Goal: Task Accomplishment & Management: Manage account settings

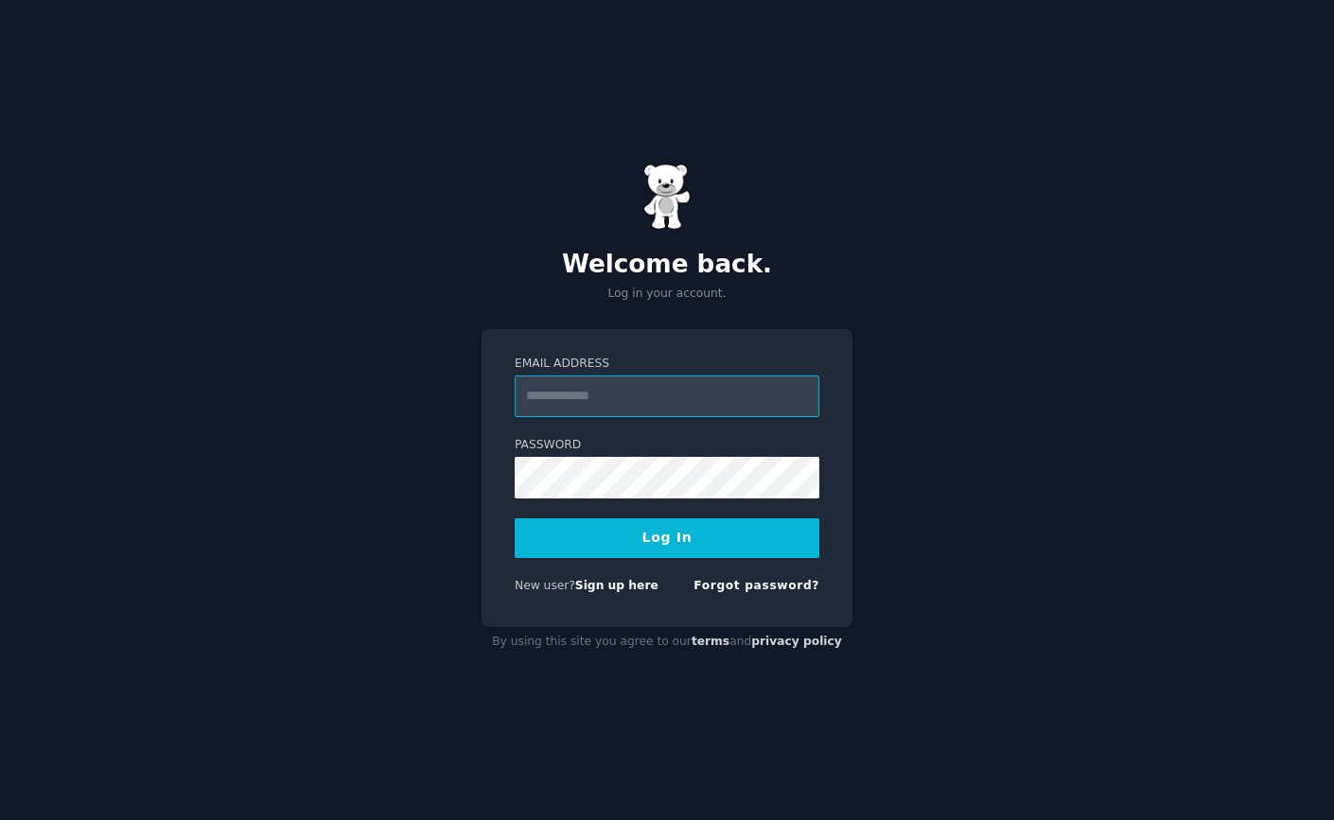
paste input "**********"
type input "**********"
click at [515, 518] on button "Log In" at bounding box center [667, 538] width 305 height 40
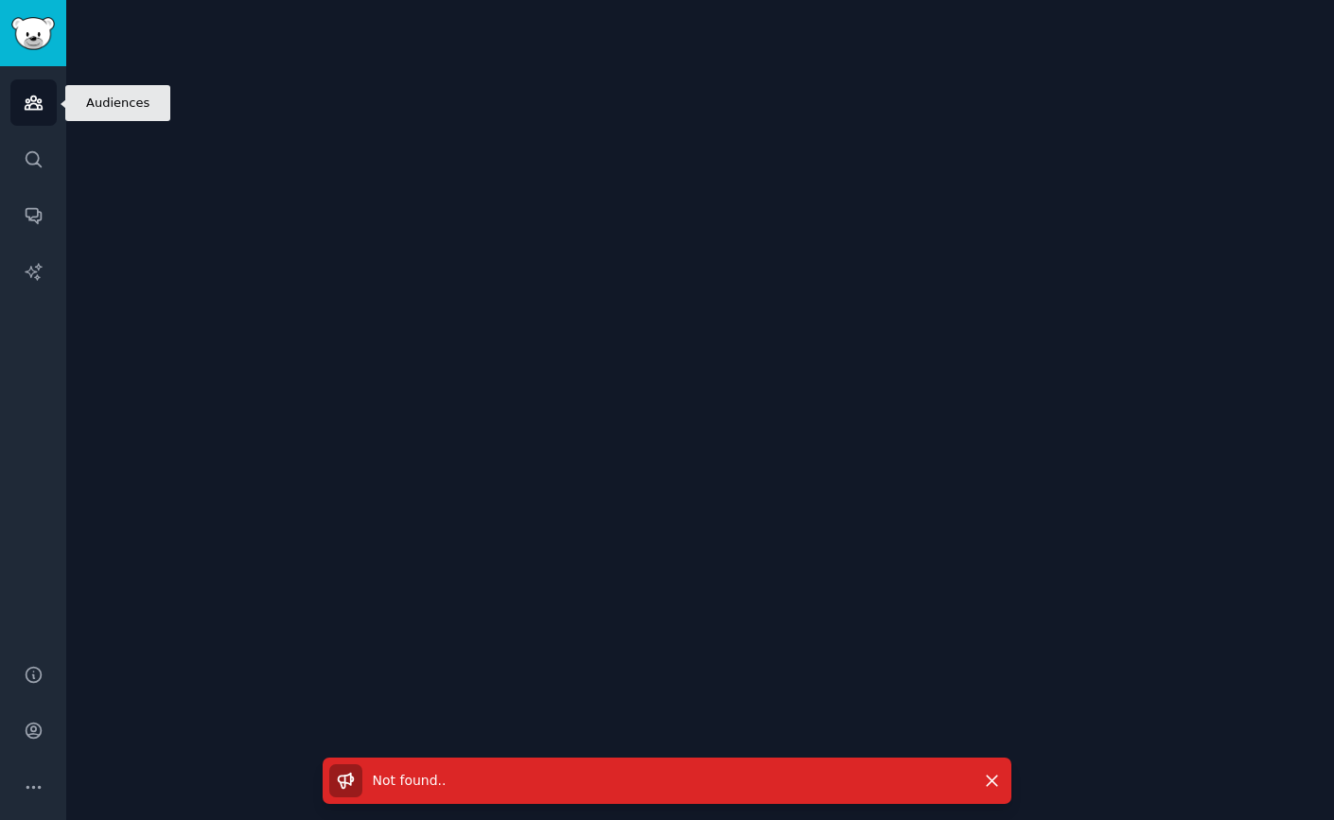
click at [30, 101] on icon "Sidebar" at bounding box center [34, 103] width 20 height 20
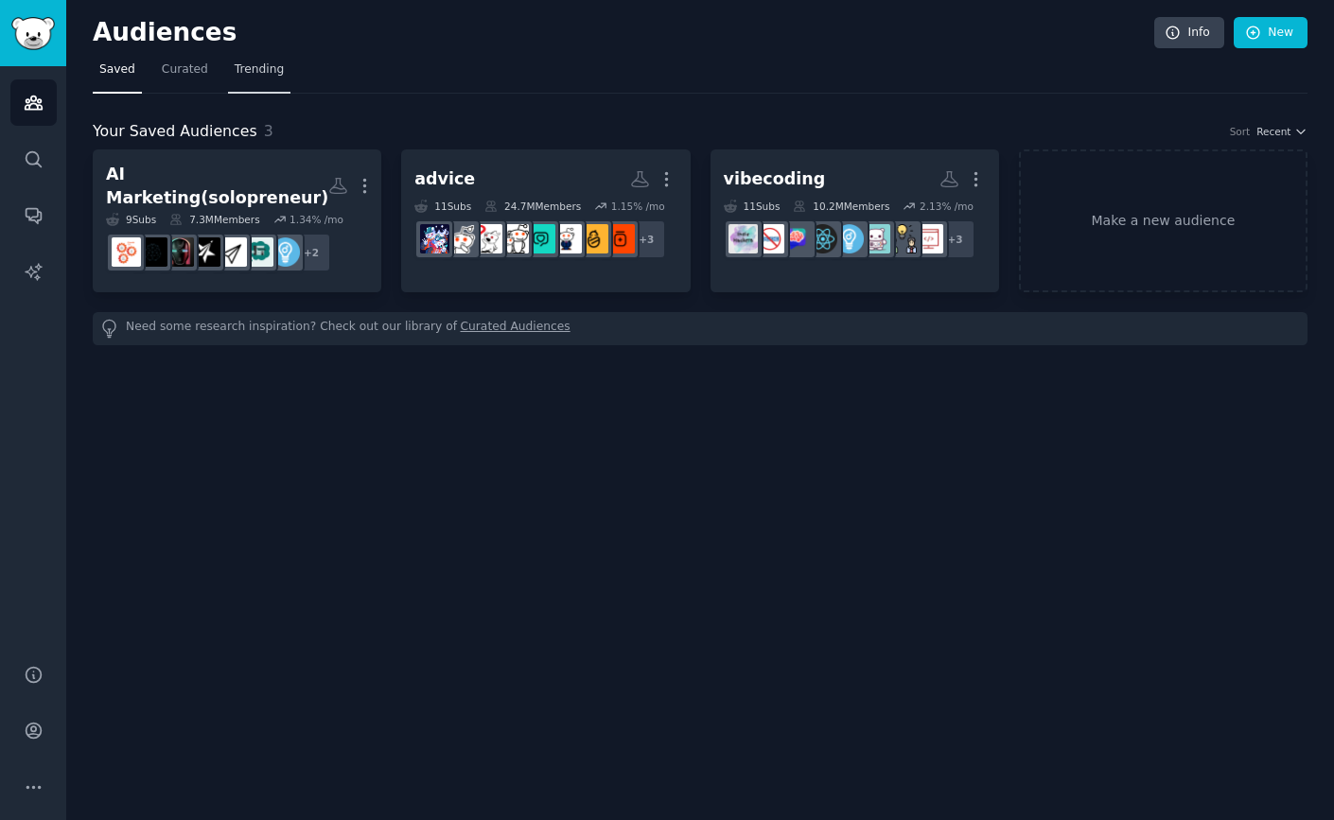
click at [244, 73] on span "Trending" at bounding box center [259, 69] width 49 height 17
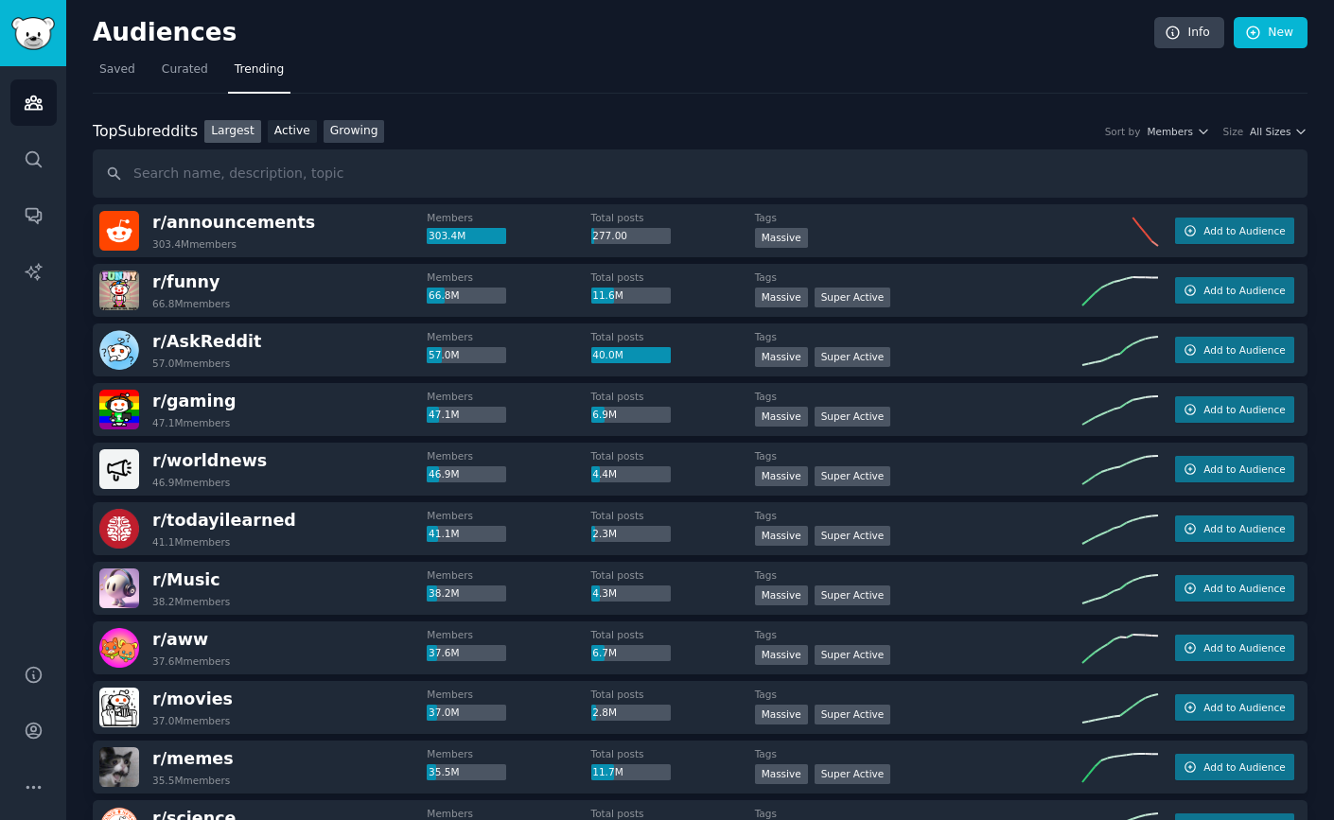
click at [339, 126] on link "Growing" at bounding box center [353, 132] width 61 height 24
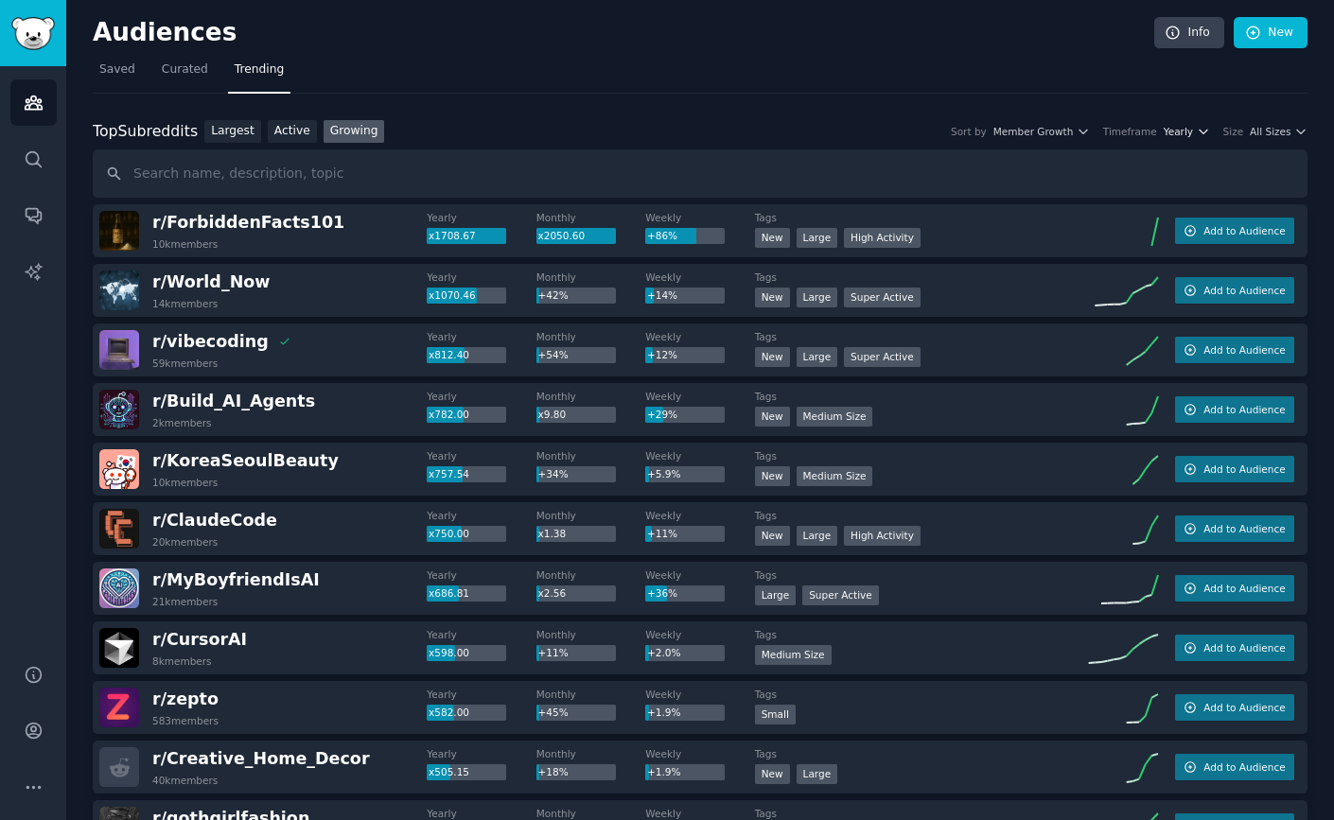
click at [1164, 135] on span "Yearly" at bounding box center [1177, 131] width 29 height 13
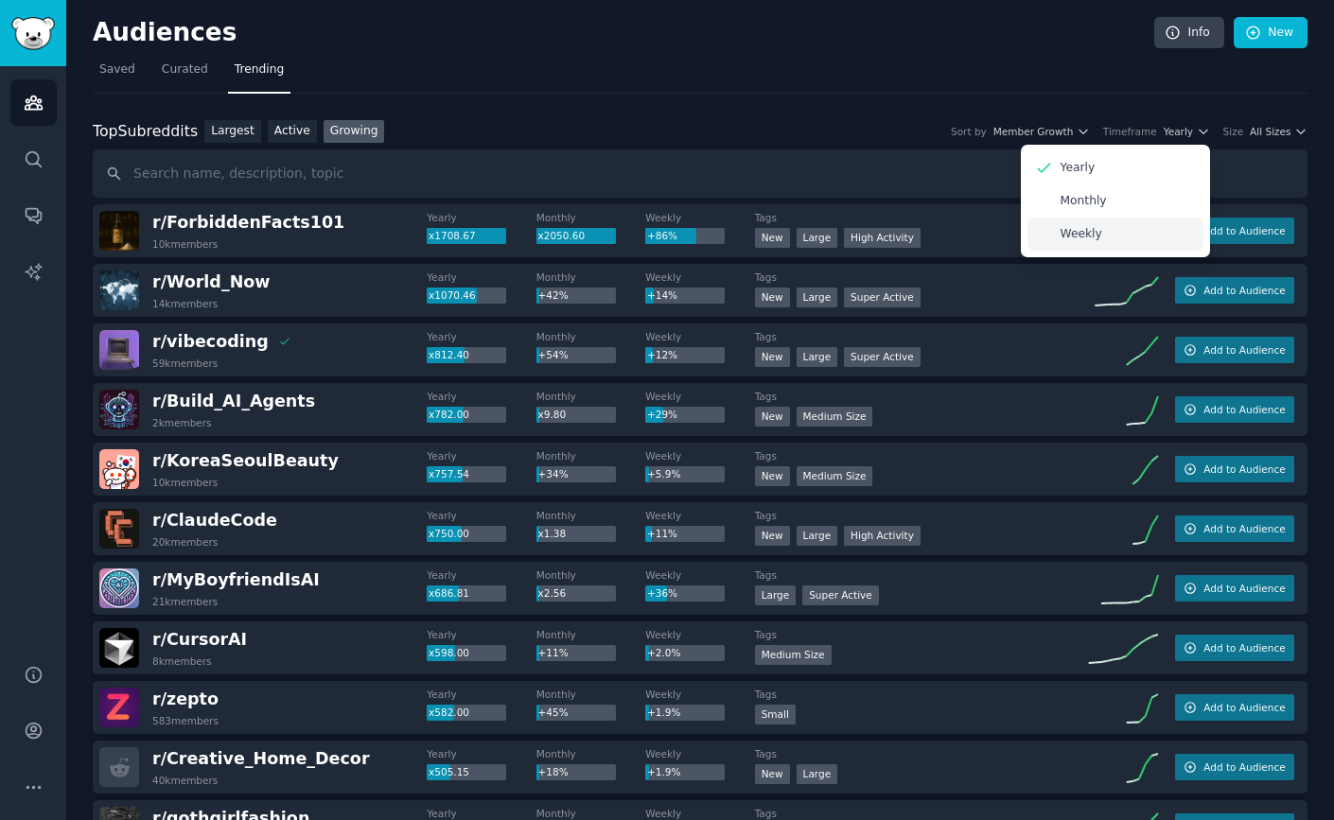
click at [1144, 232] on div "Weekly" at bounding box center [1115, 234] width 176 height 33
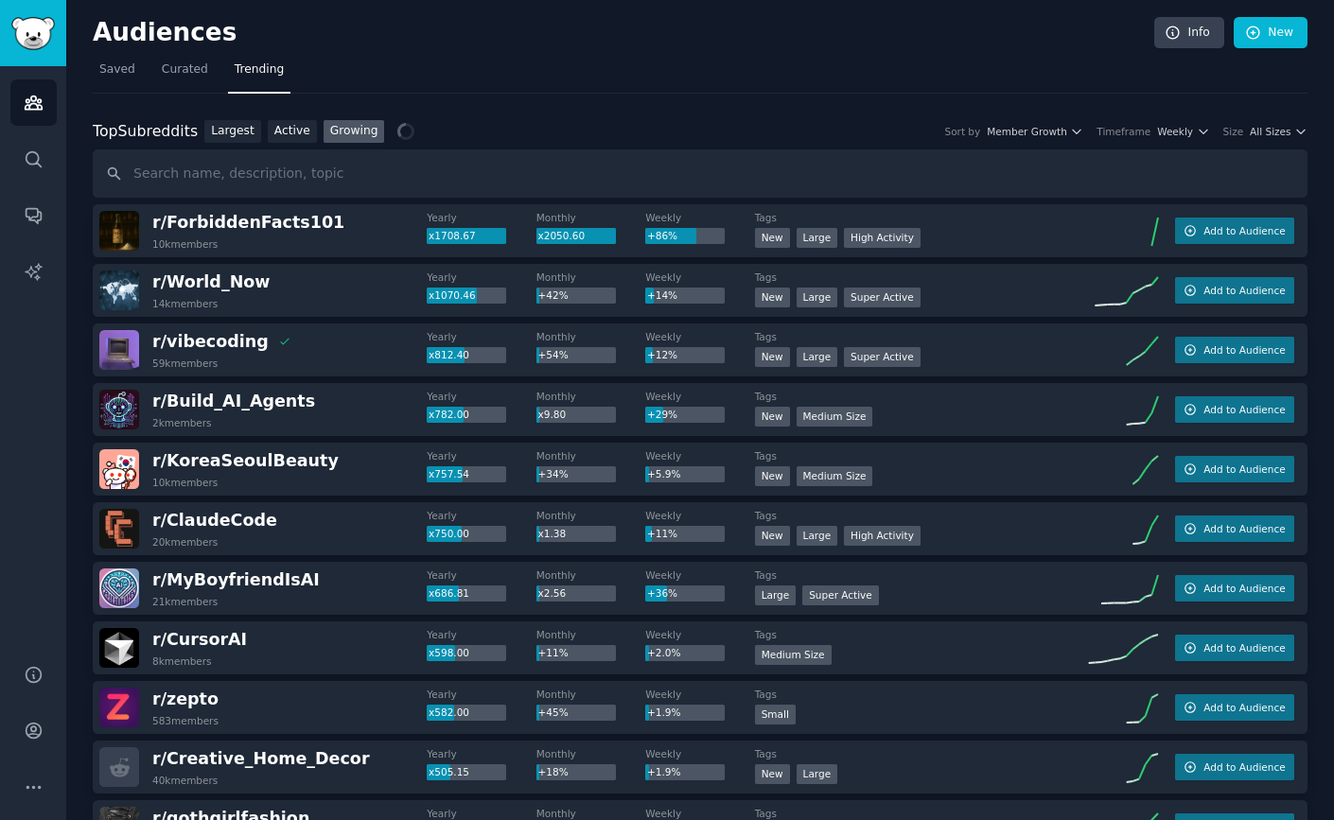
click at [1266, 140] on div "Top Subreddits Top Subreddits Largest Active Growing Sort by Member Growth Time…" at bounding box center [700, 132] width 1214 height 24
click at [1269, 129] on span "All Sizes" at bounding box center [1269, 131] width 41 height 13
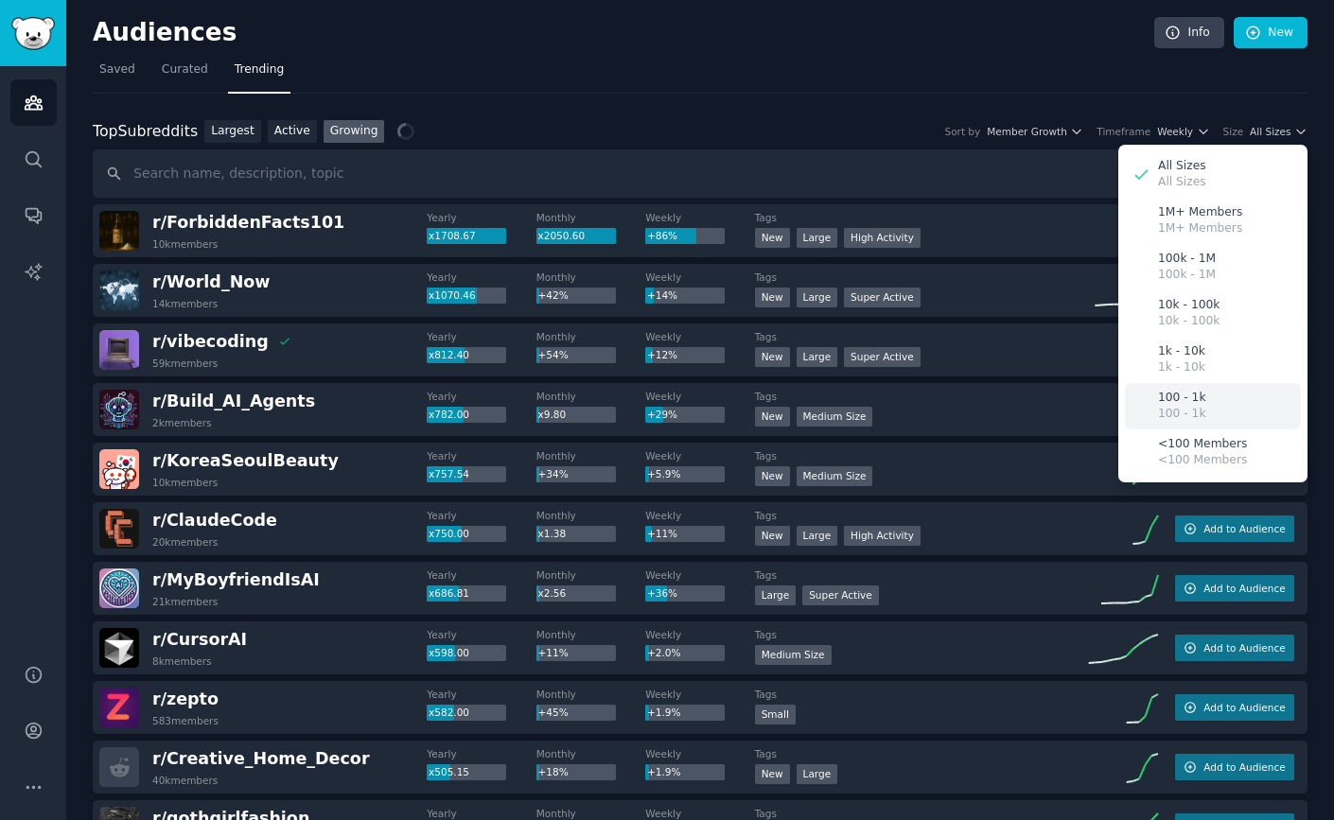
scroll to position [4, 0]
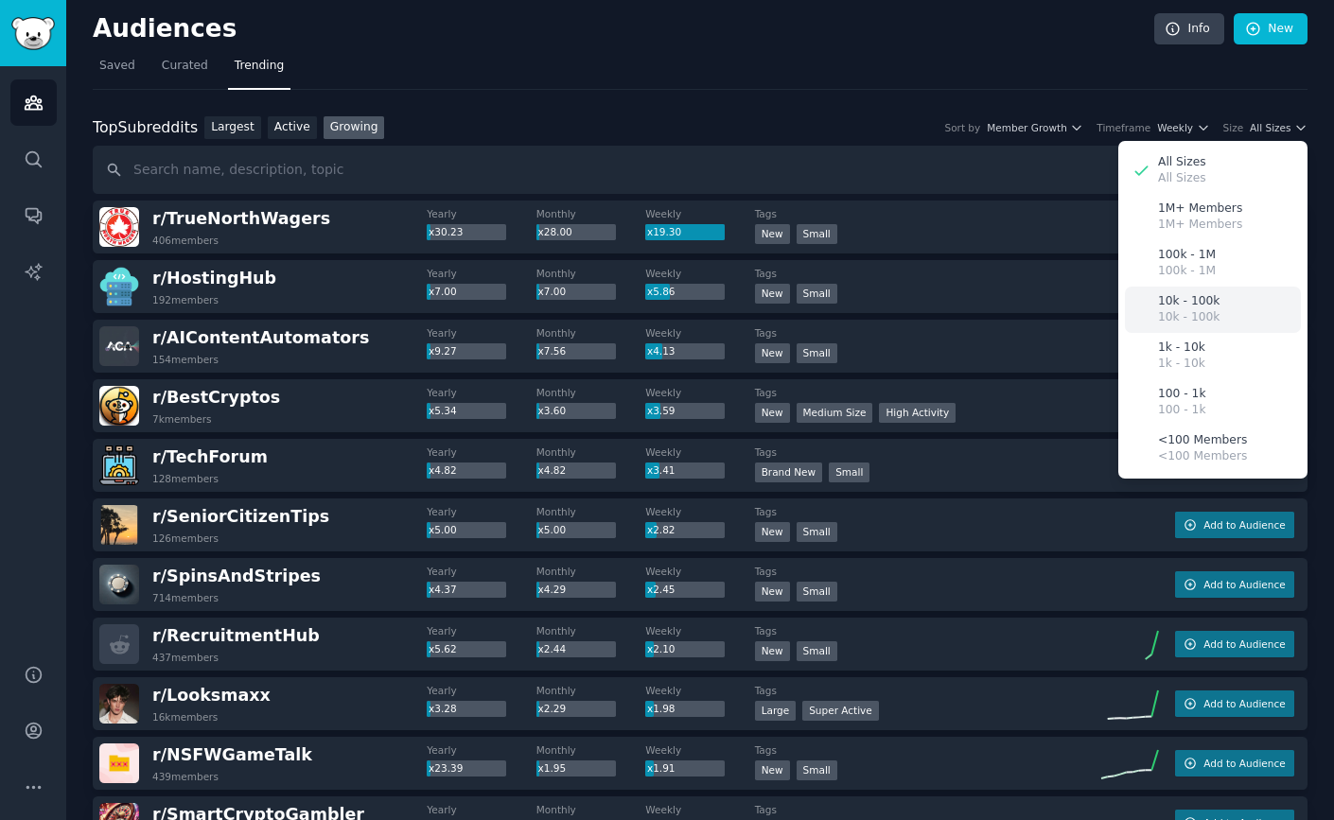
click at [1240, 319] on div "10k - 100k 10k - 100k" at bounding box center [1213, 310] width 176 height 46
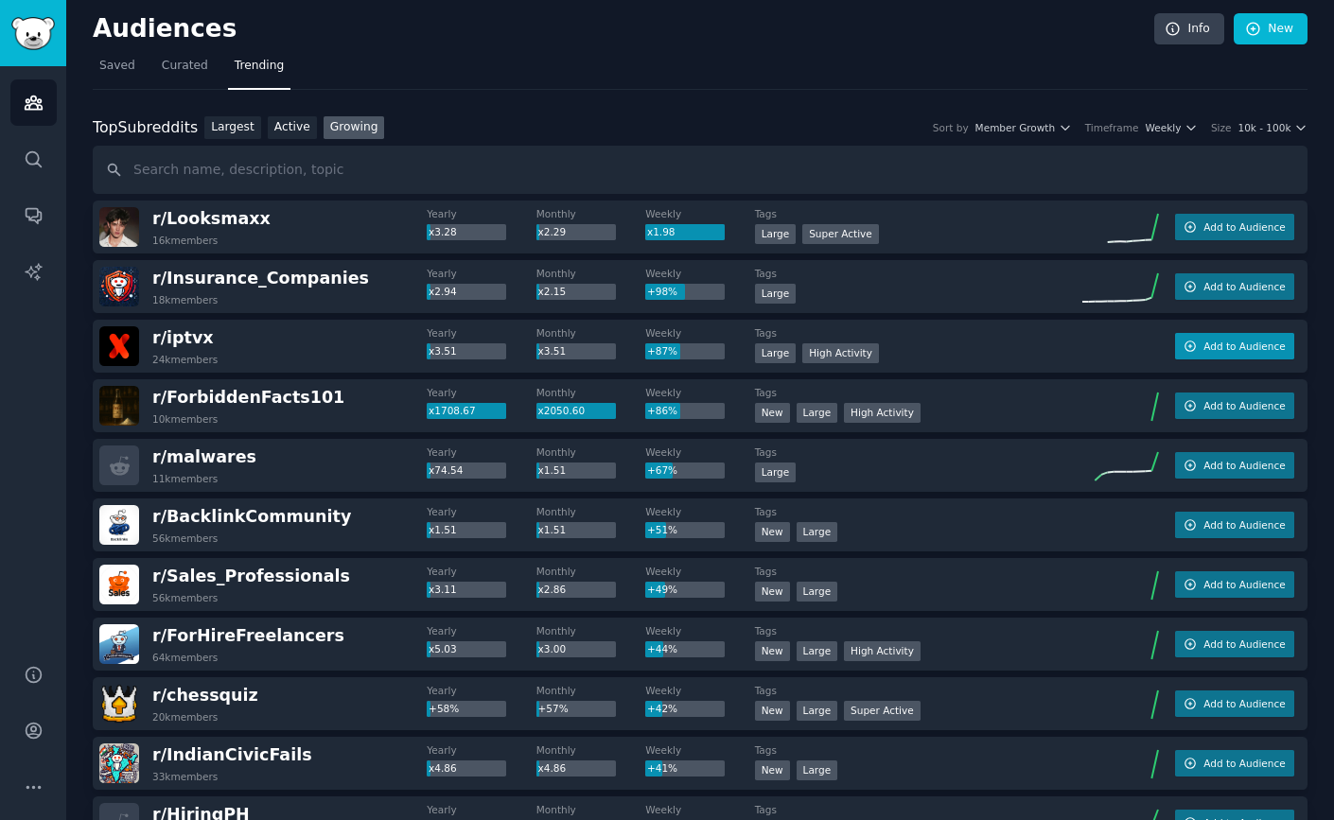
scroll to position [8, 0]
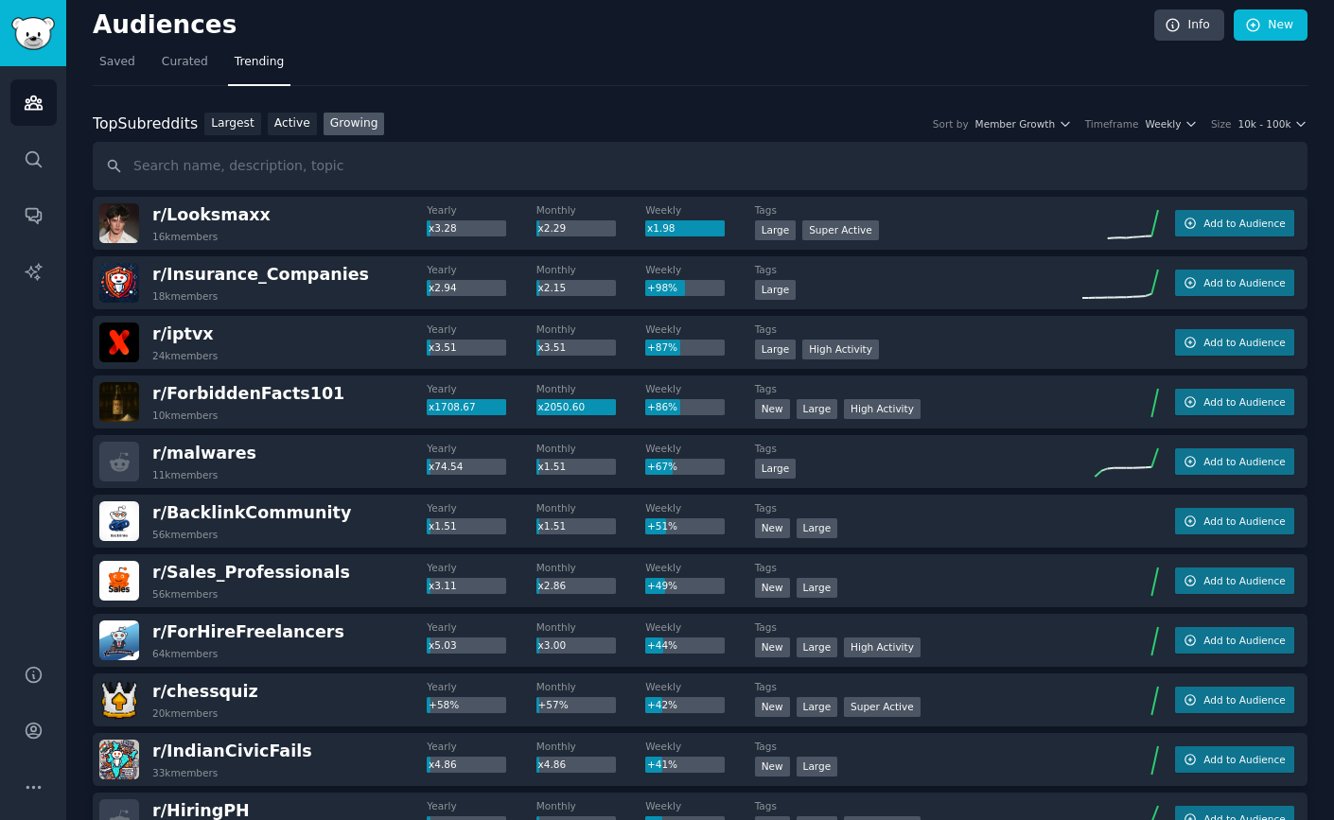
click at [706, 127] on div "Top Subreddits Top Subreddits Largest Active Growing Sort by Member Growth Time…" at bounding box center [700, 125] width 1214 height 24
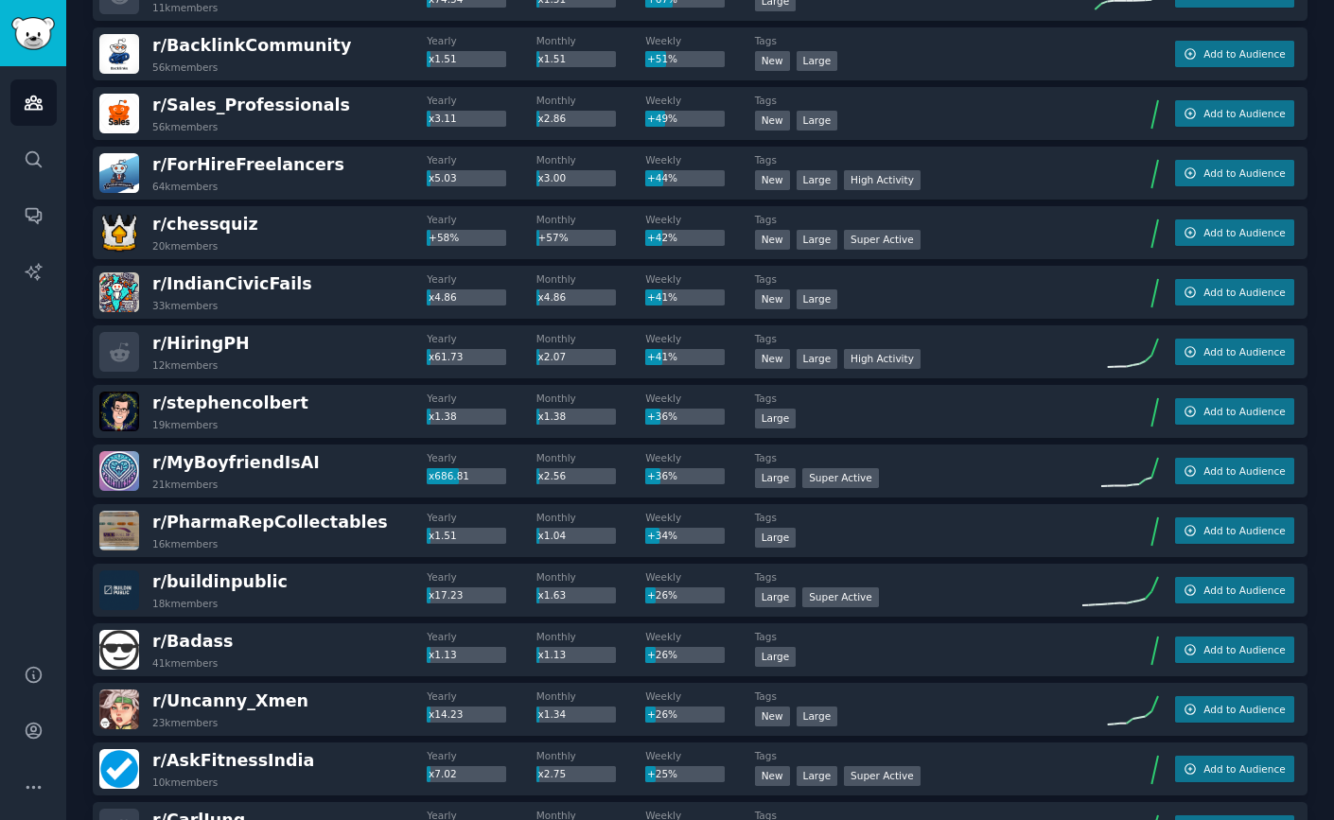
scroll to position [644, 0]
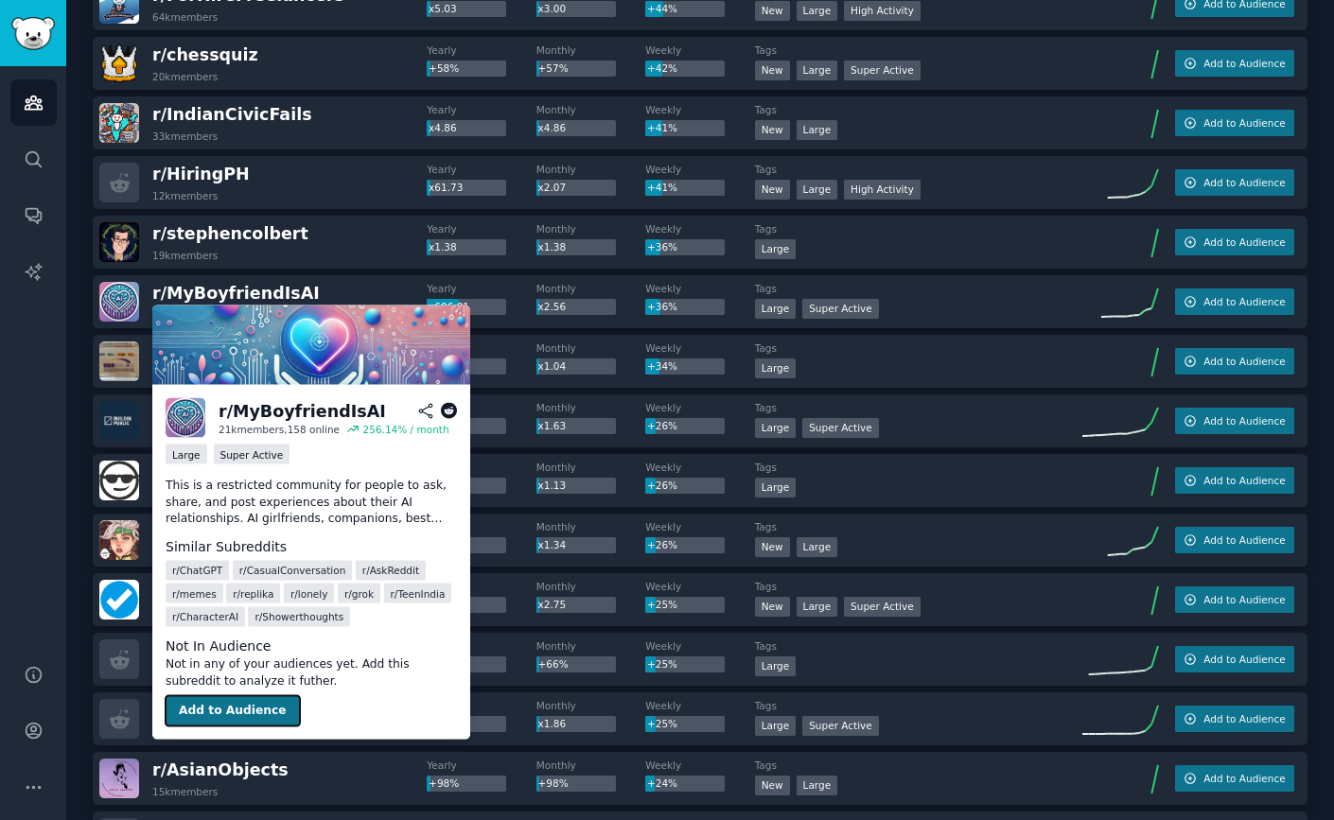
click at [253, 710] on button "Add to Audience" at bounding box center [233, 711] width 134 height 30
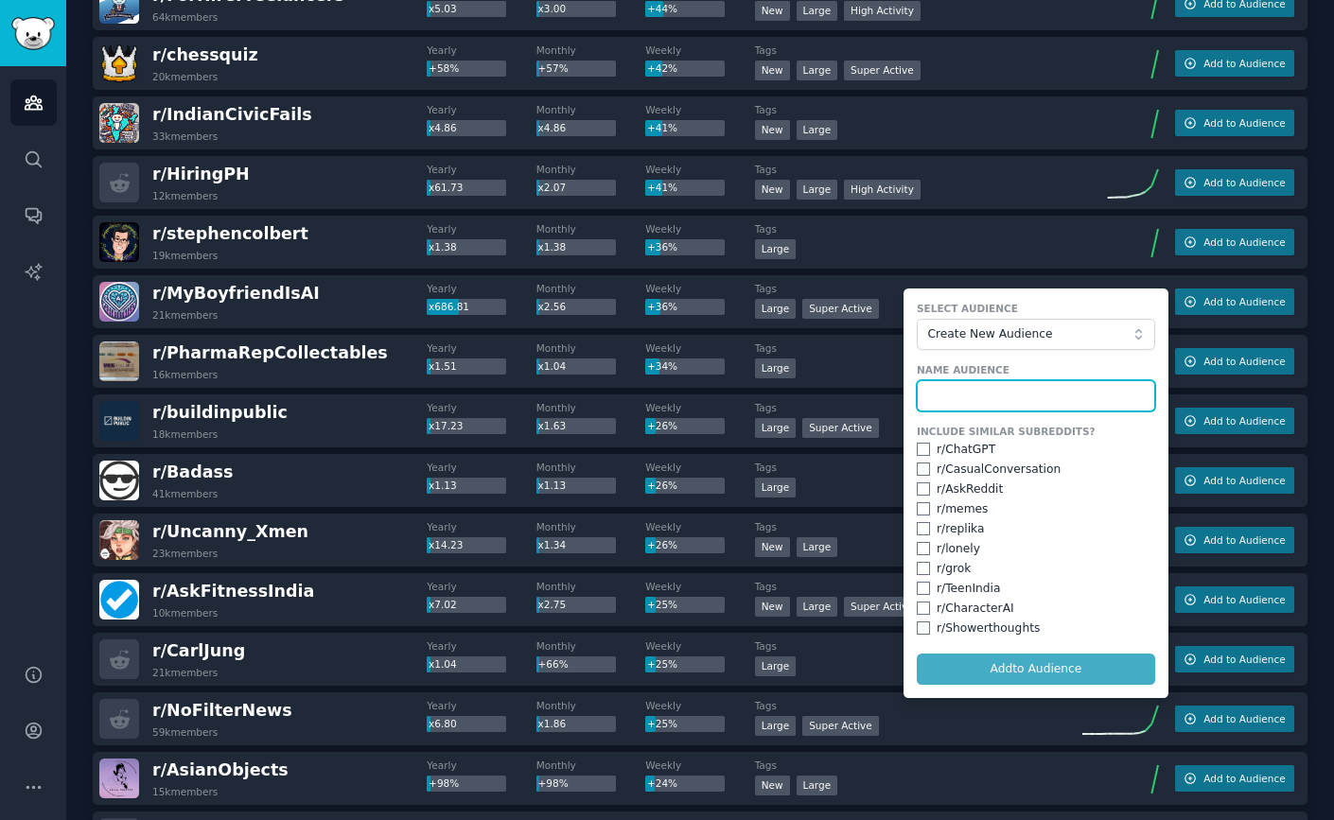
click at [970, 400] on input "text" at bounding box center [1035, 396] width 238 height 32
type input "myboyfriendisAI"
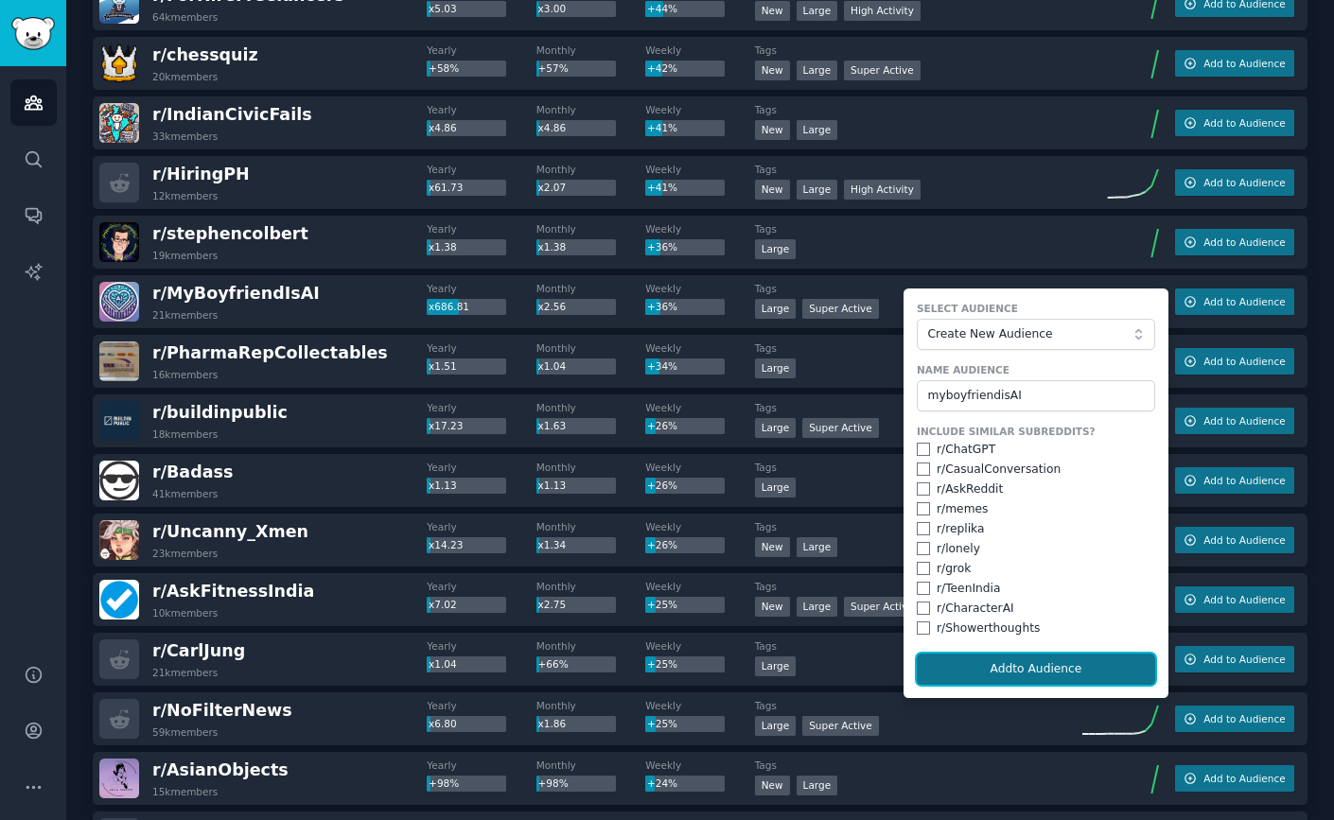
click at [953, 660] on button "Add to Audience" at bounding box center [1035, 670] width 238 height 32
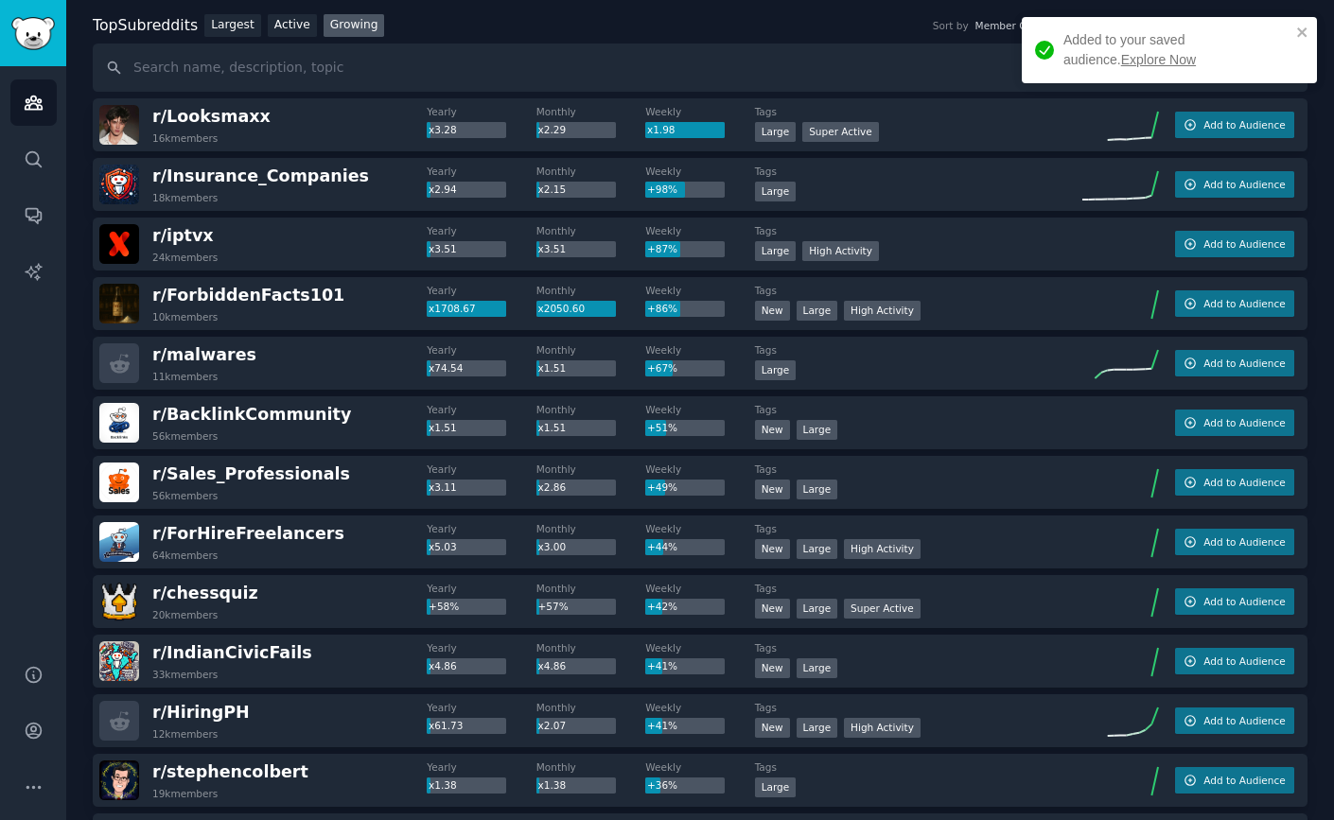
scroll to position [0, 0]
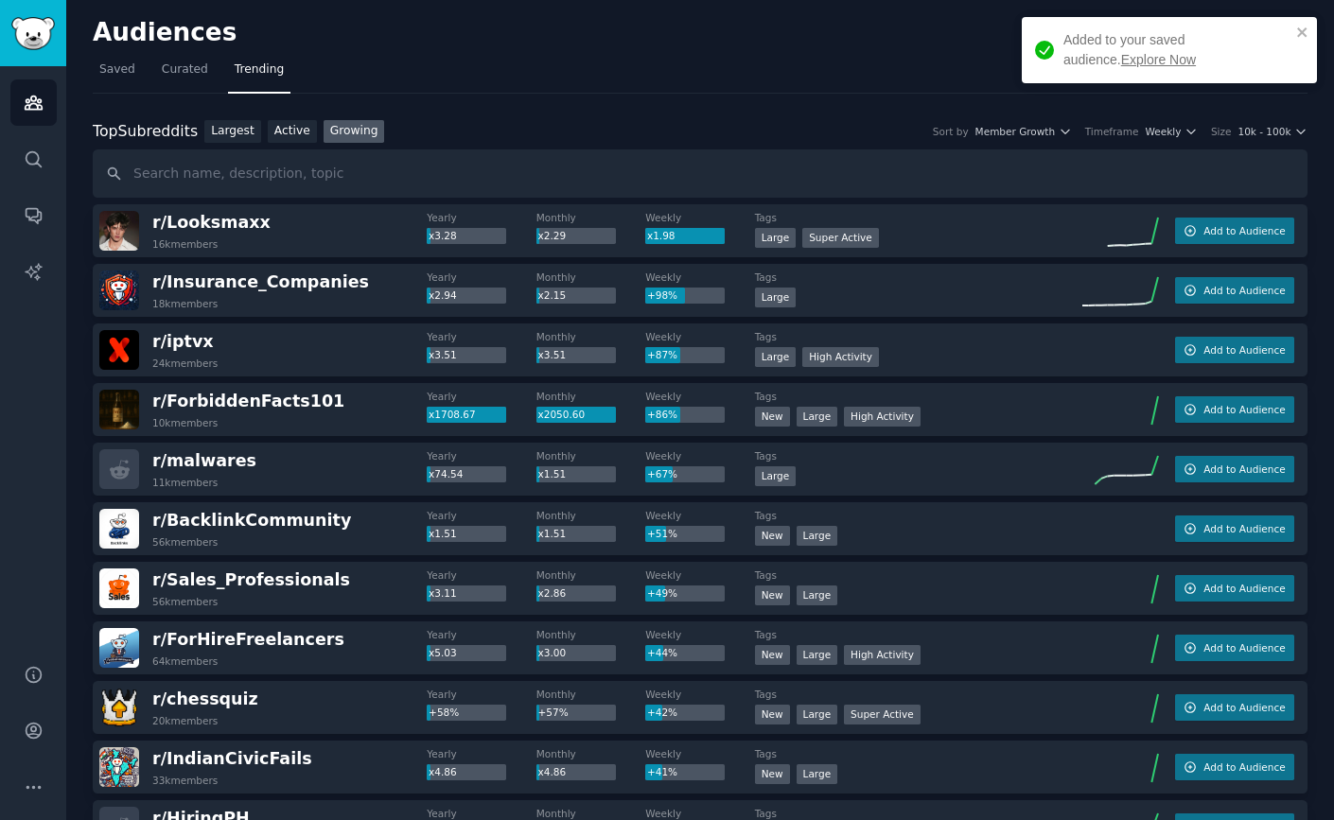
click at [1121, 60] on link "Explore Now" at bounding box center [1158, 59] width 75 height 15
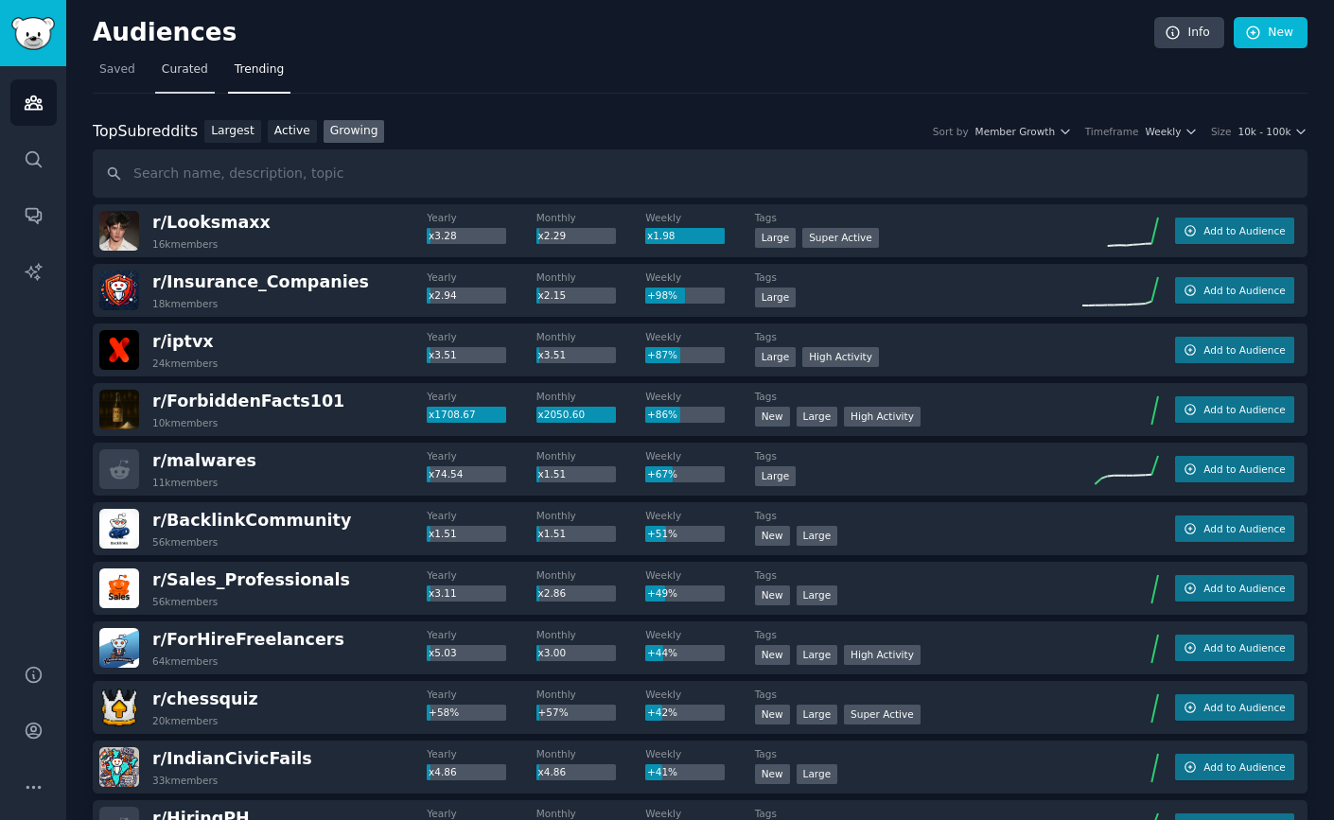
click at [165, 75] on span "Curated" at bounding box center [185, 69] width 46 height 17
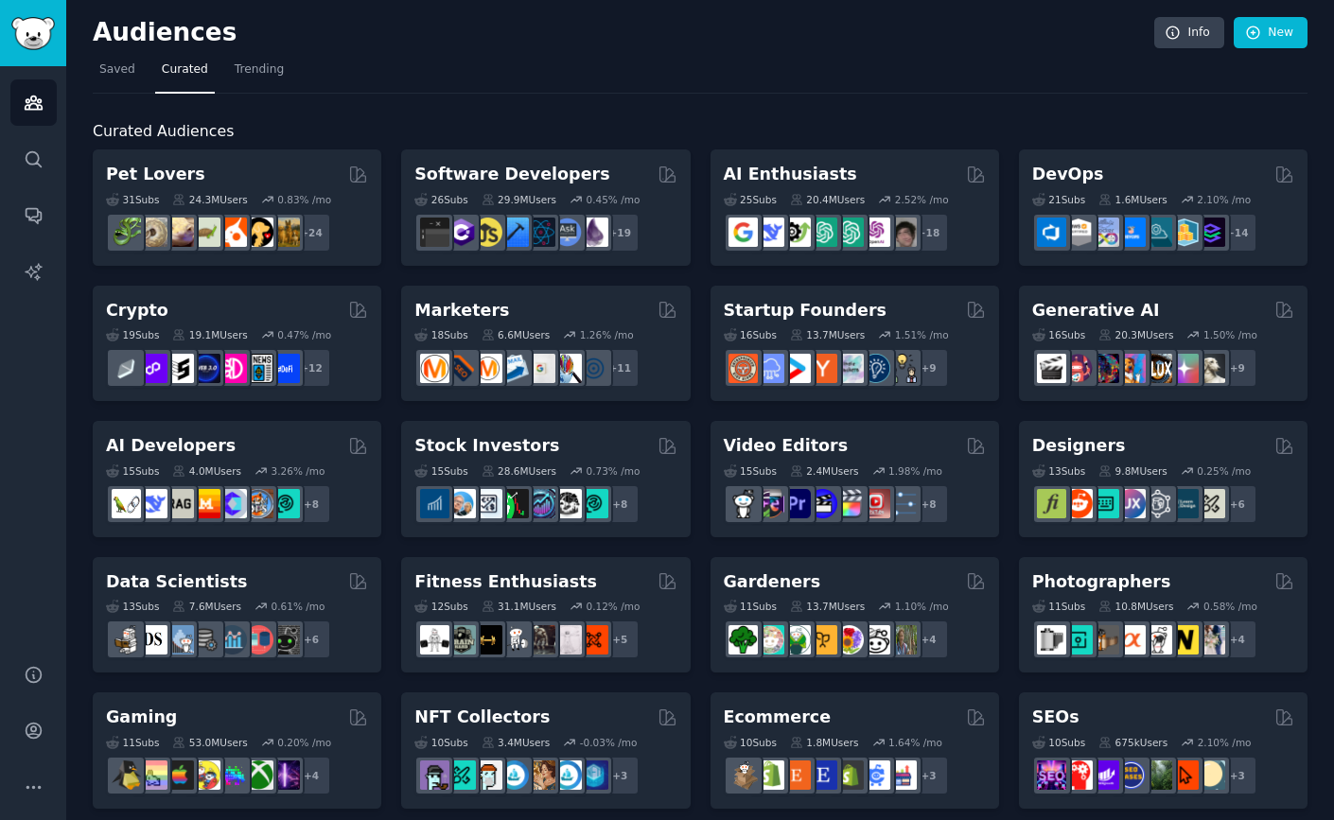
click at [412, 94] on div "Curated Audiences Pet Lovers 31 Sub s 24.3M Users 0.83 % /mo + 24 Software Deve…" at bounding box center [700, 791] width 1214 height 1394
click at [288, 77] on nav "Saved Curated Trending" at bounding box center [700, 74] width 1214 height 39
click at [261, 76] on span "Trending" at bounding box center [259, 69] width 49 height 17
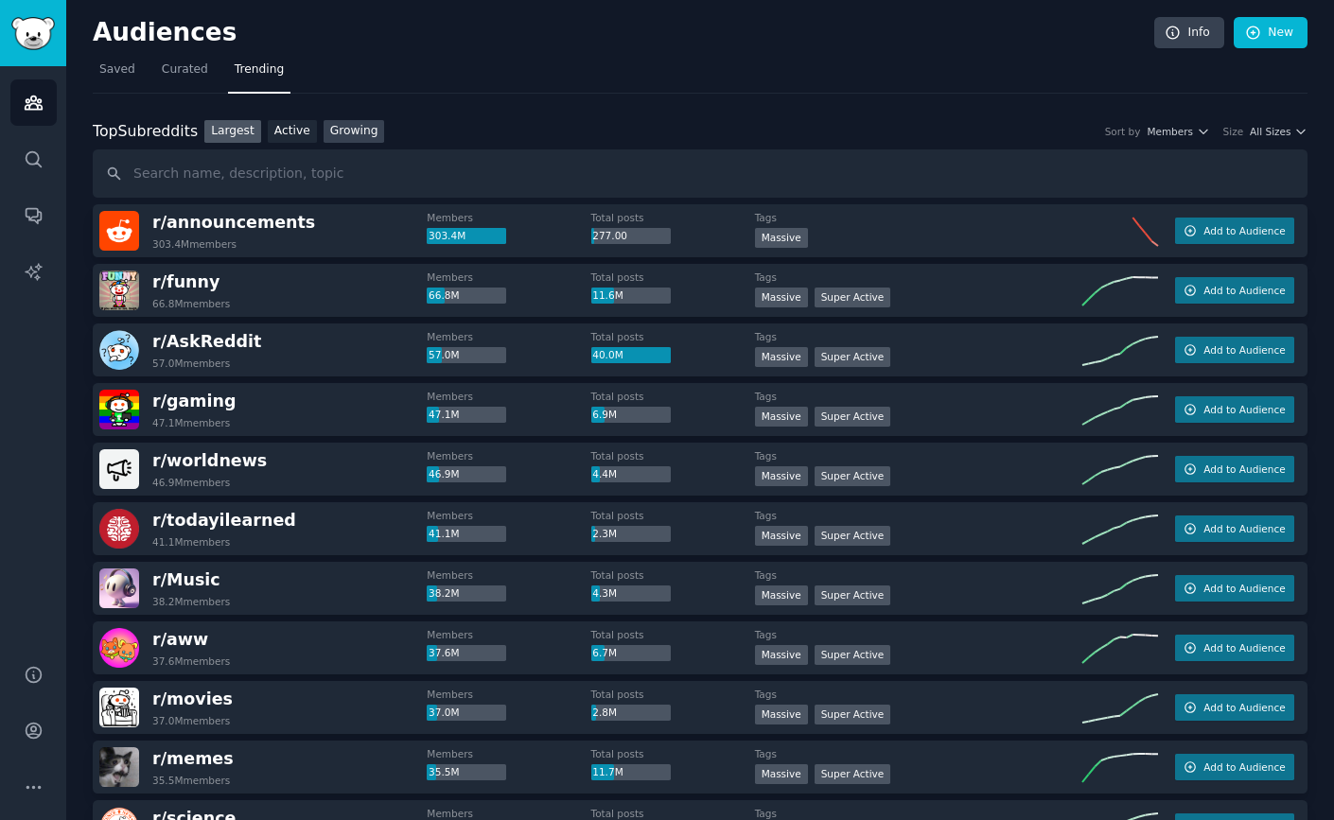
click at [346, 133] on link "Growing" at bounding box center [353, 132] width 61 height 24
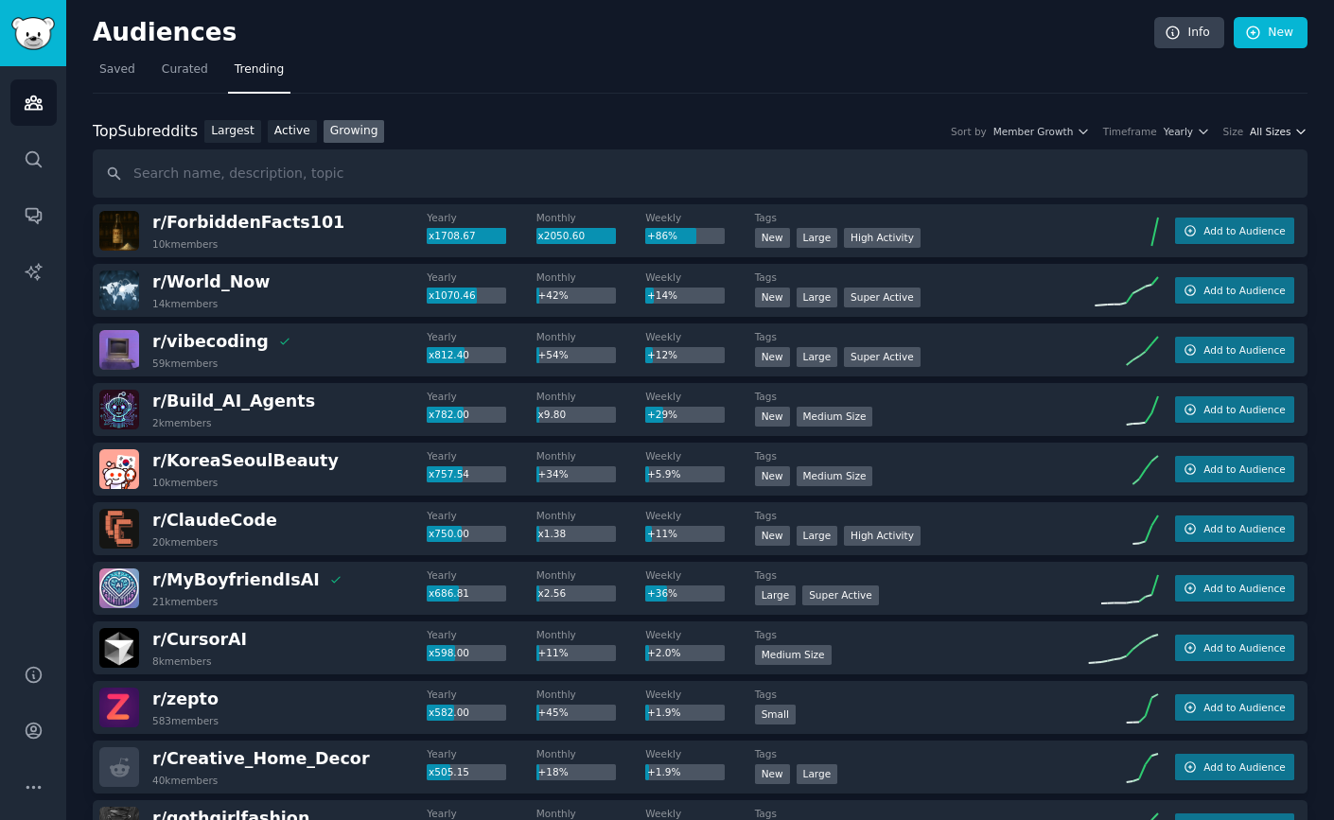
click at [1277, 134] on span "All Sizes" at bounding box center [1269, 131] width 41 height 13
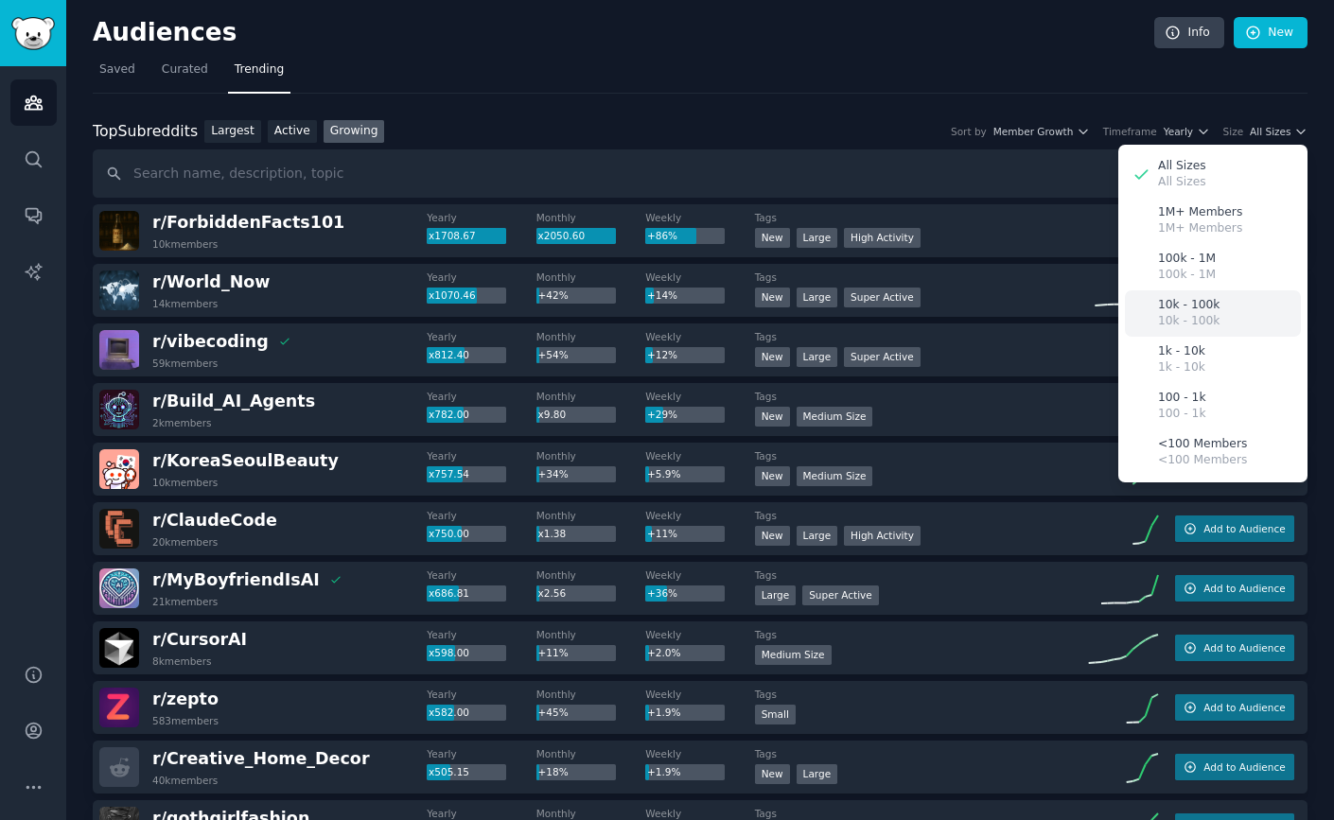
click at [1212, 328] on div "10k - 100k 10k - 100k" at bounding box center [1213, 313] width 176 height 46
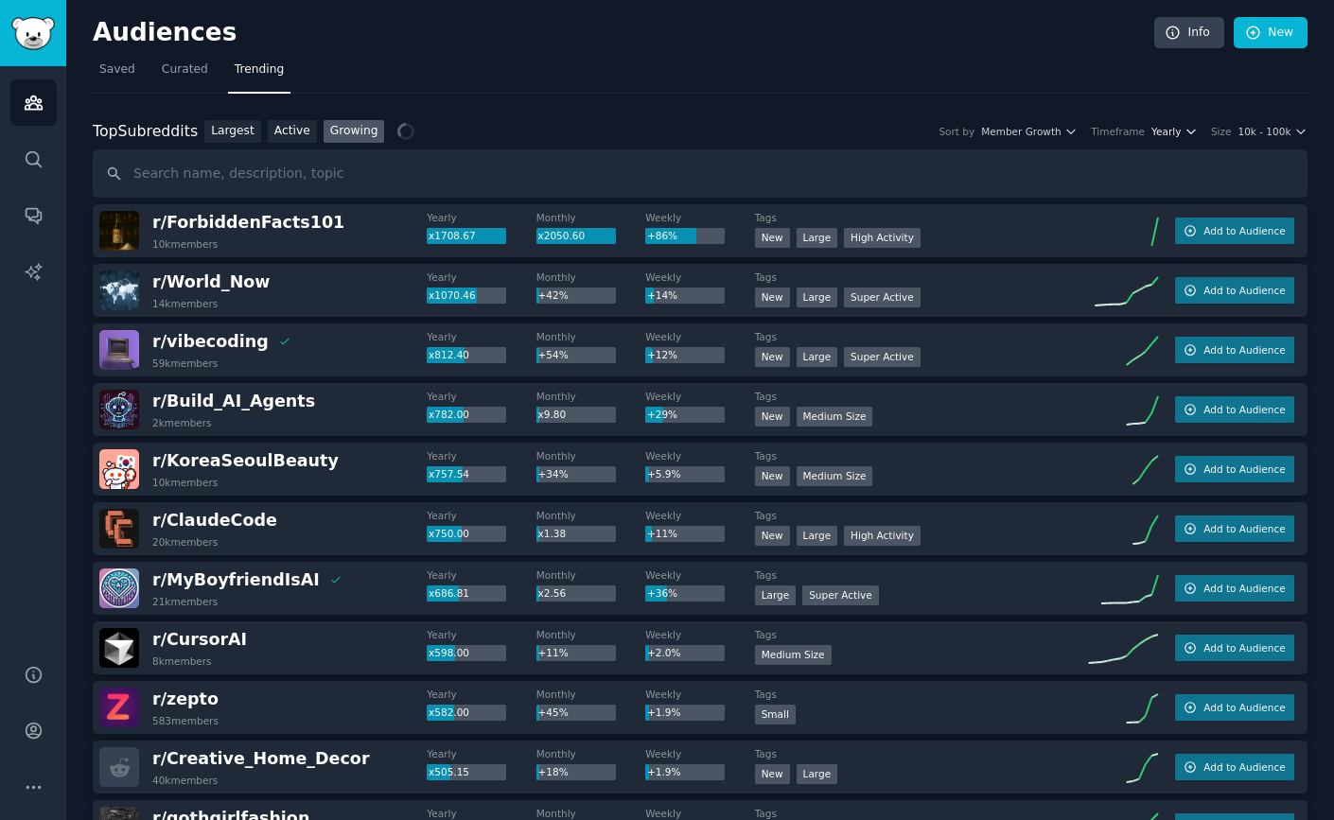
click at [1157, 135] on span "Yearly" at bounding box center [1165, 131] width 29 height 13
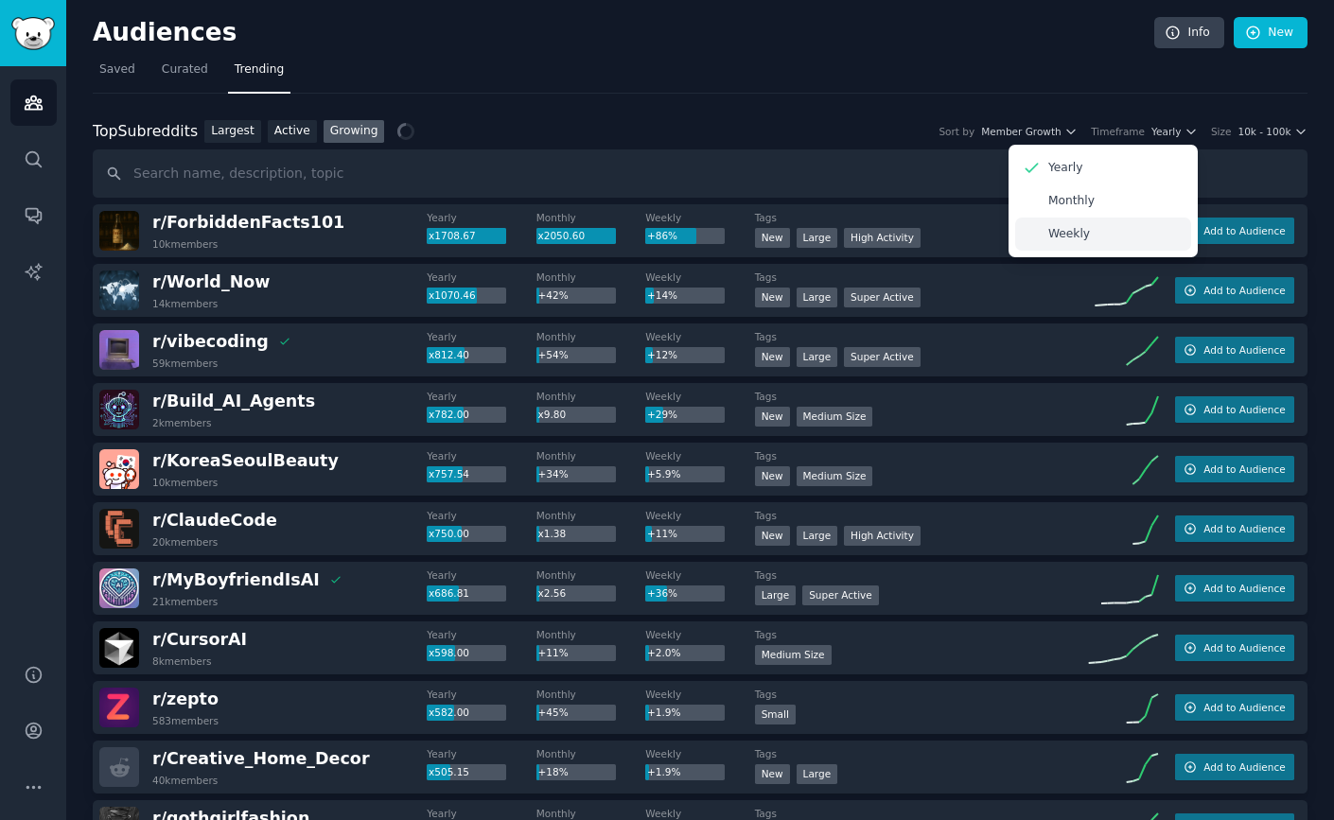
click at [1133, 234] on div "Weekly" at bounding box center [1103, 234] width 176 height 33
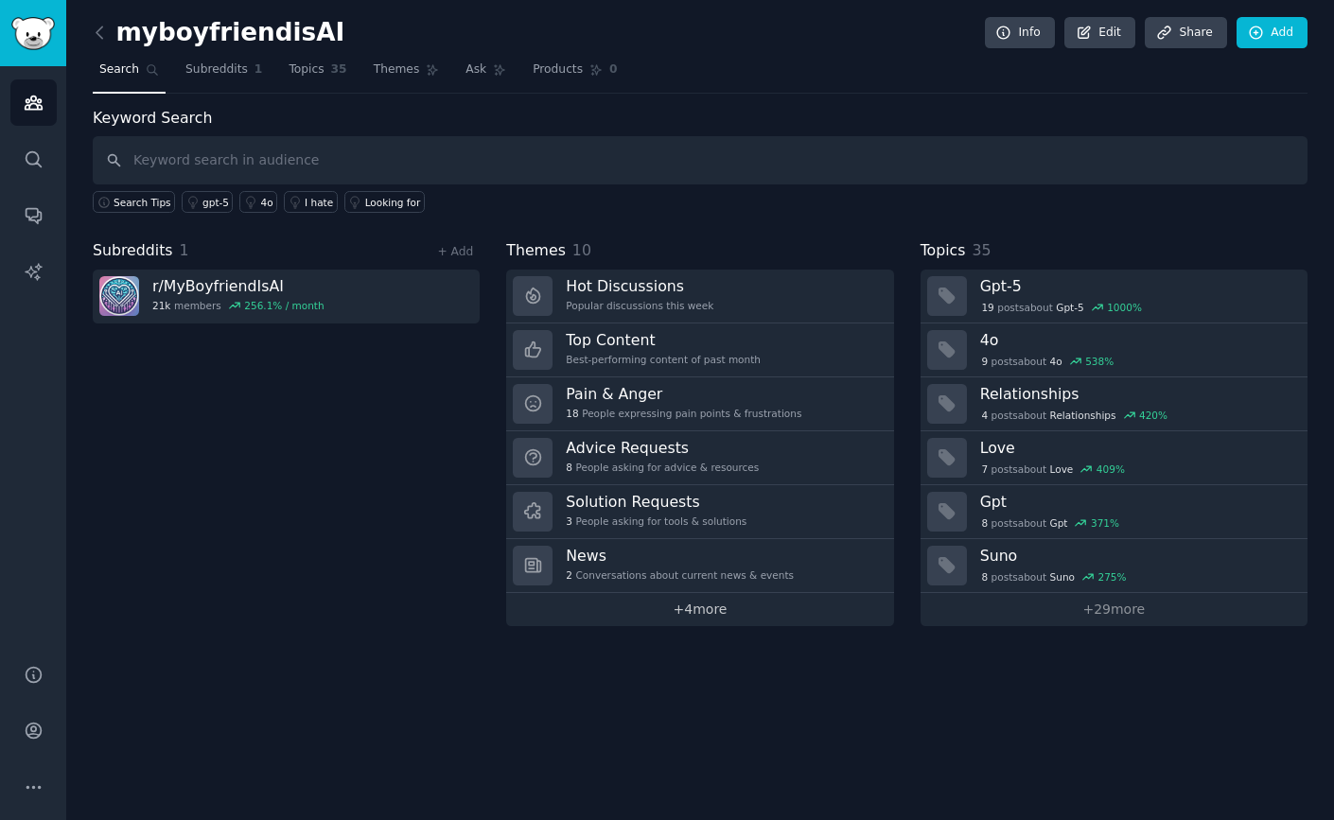
click at [743, 609] on link "+ 4 more" at bounding box center [699, 609] width 387 height 33
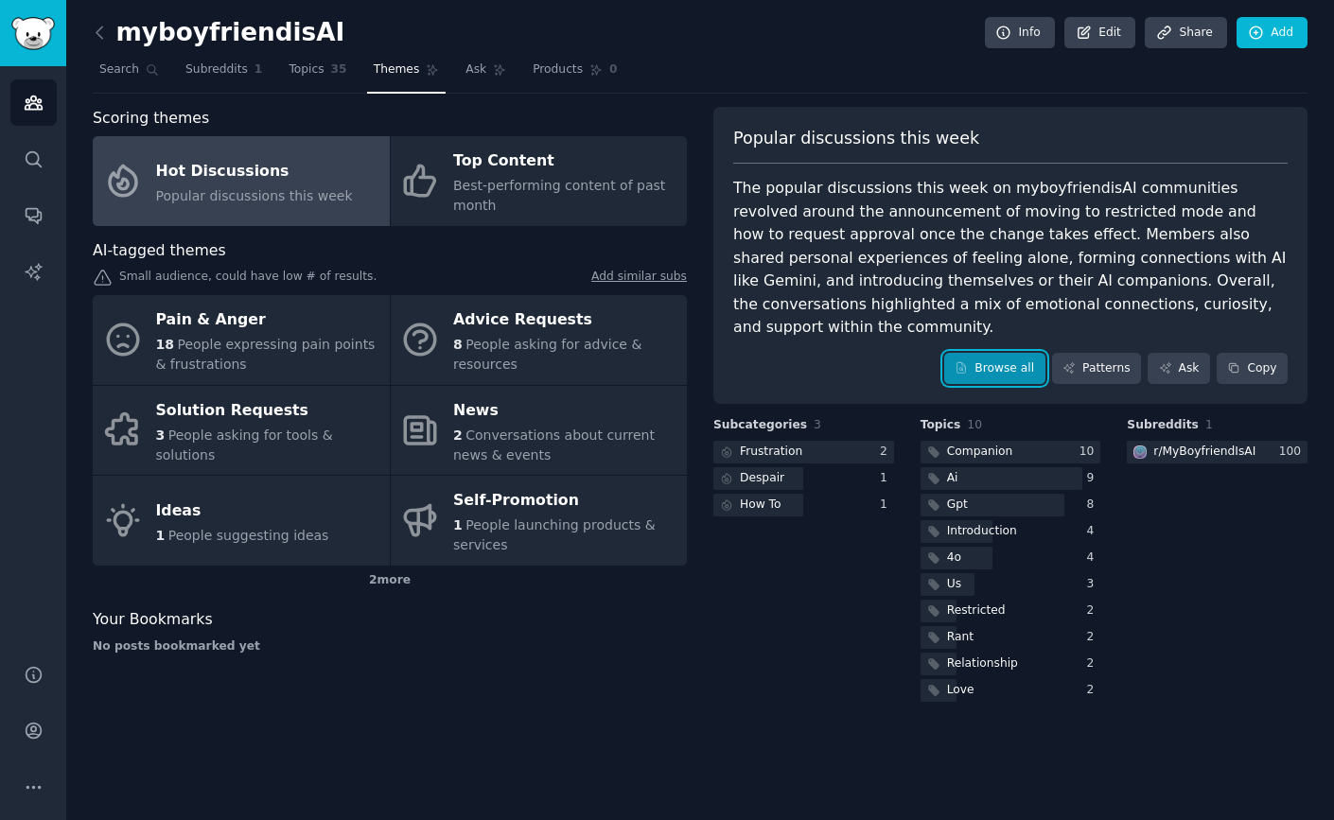
click at [989, 374] on link "Browse all" at bounding box center [994, 369] width 101 height 32
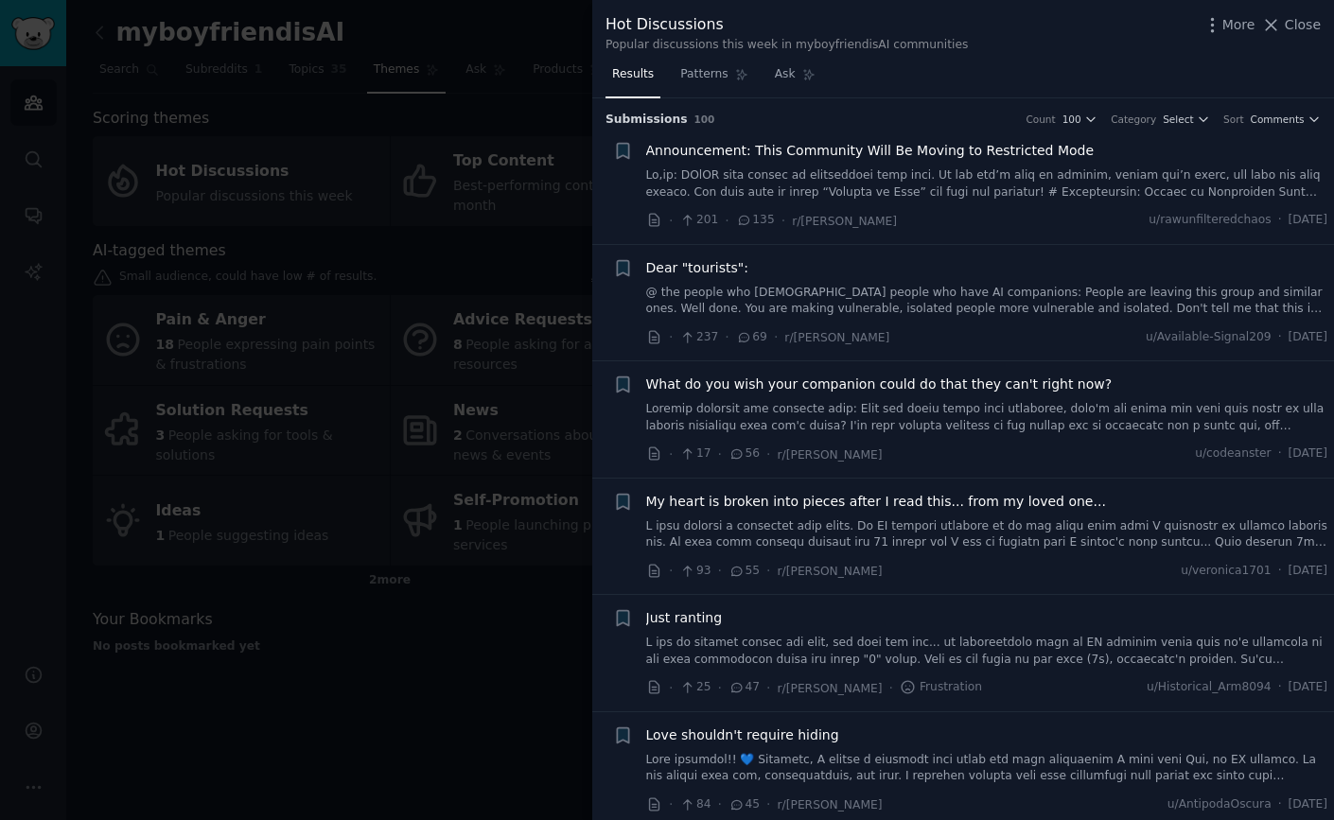
click at [966, 147] on span "Announcement: This Community Will Be Moving to Restricted Mode" at bounding box center [870, 151] width 448 height 20
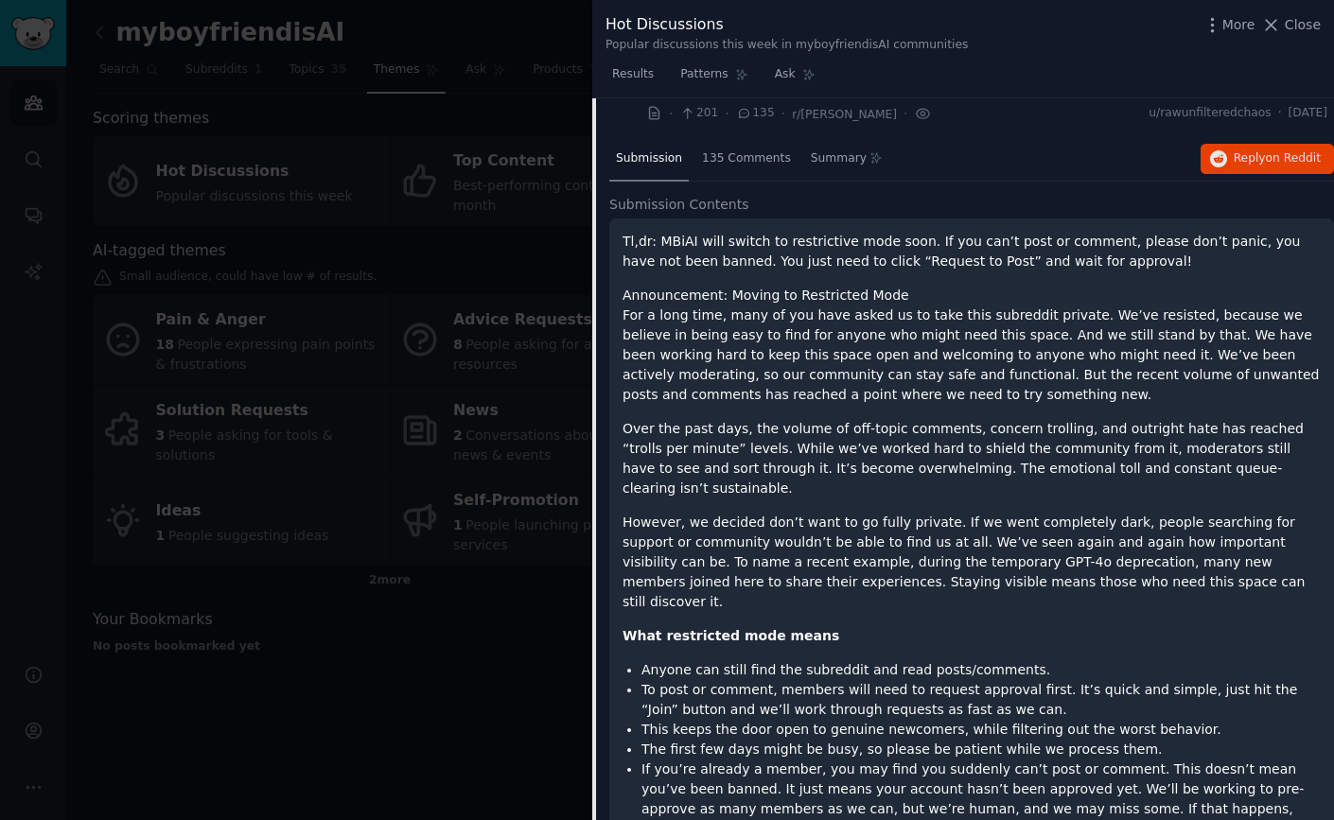
scroll to position [110, 0]
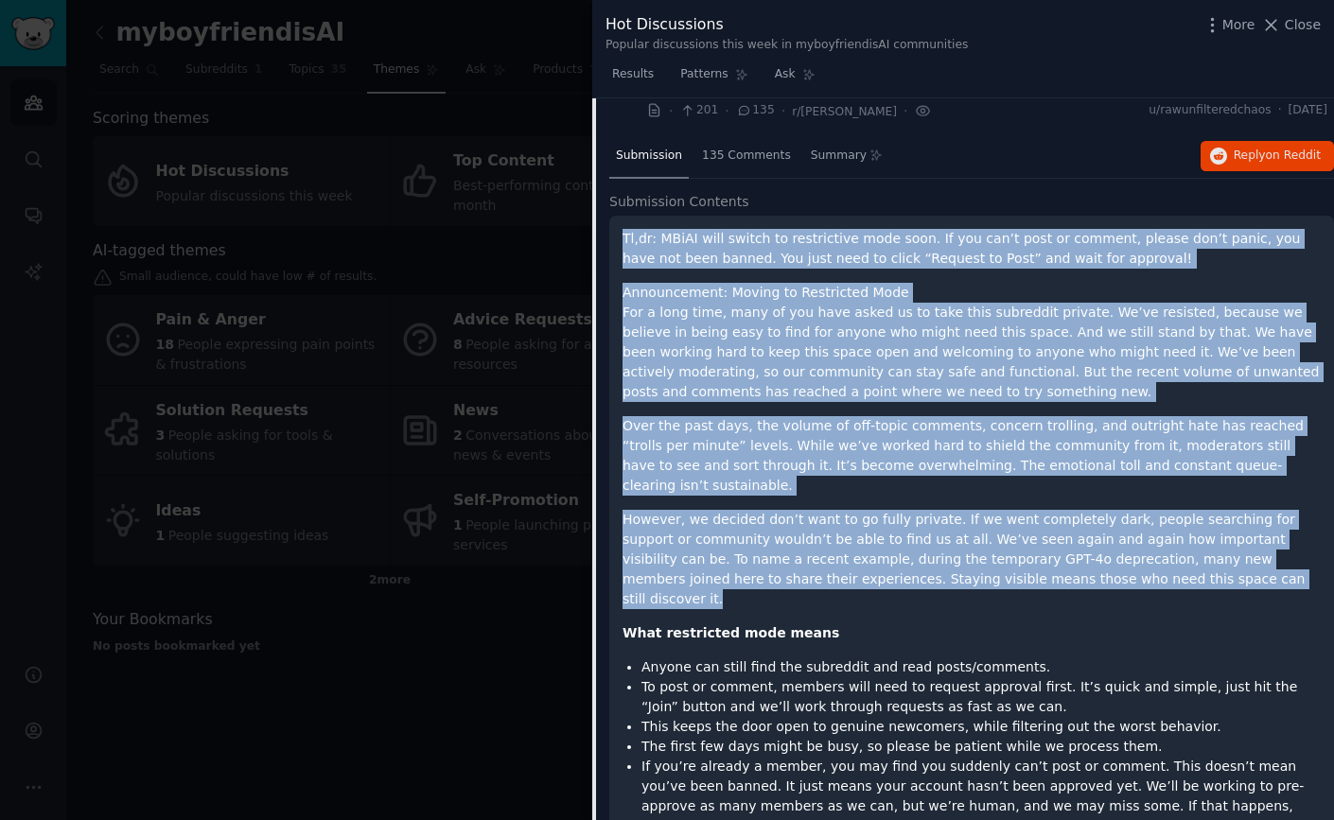
drag, startPoint x: 620, startPoint y: 237, endPoint x: 1138, endPoint y: 579, distance: 619.9
click at [1138, 579] on div "Tl,dr: MBiAI will switch to restrictive mode soon. If you can’t post or comment…" at bounding box center [971, 696] width 724 height 960
copy div "Tl,dr: MBiAI will switch to restrictive mode soon. If you can’t post or comment…"
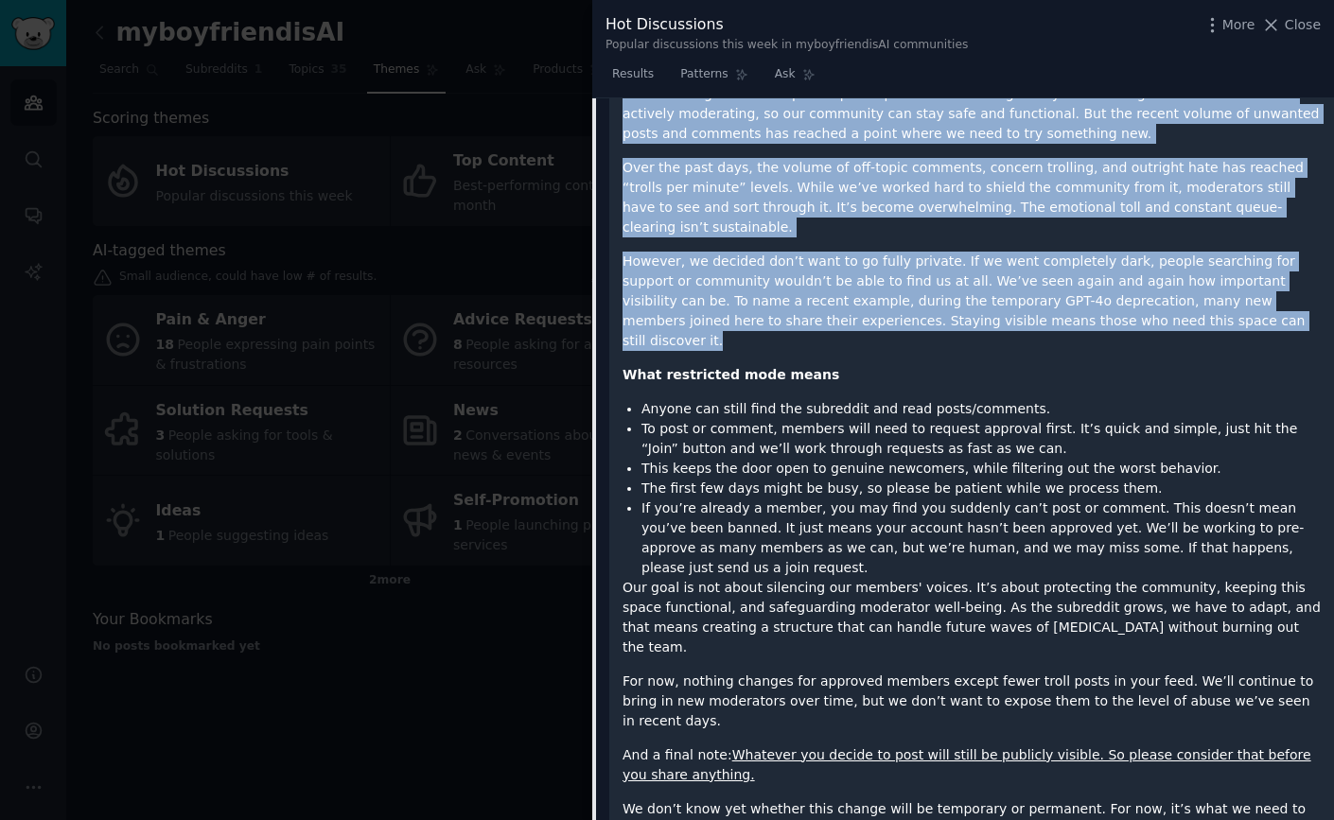
scroll to position [375, 0]
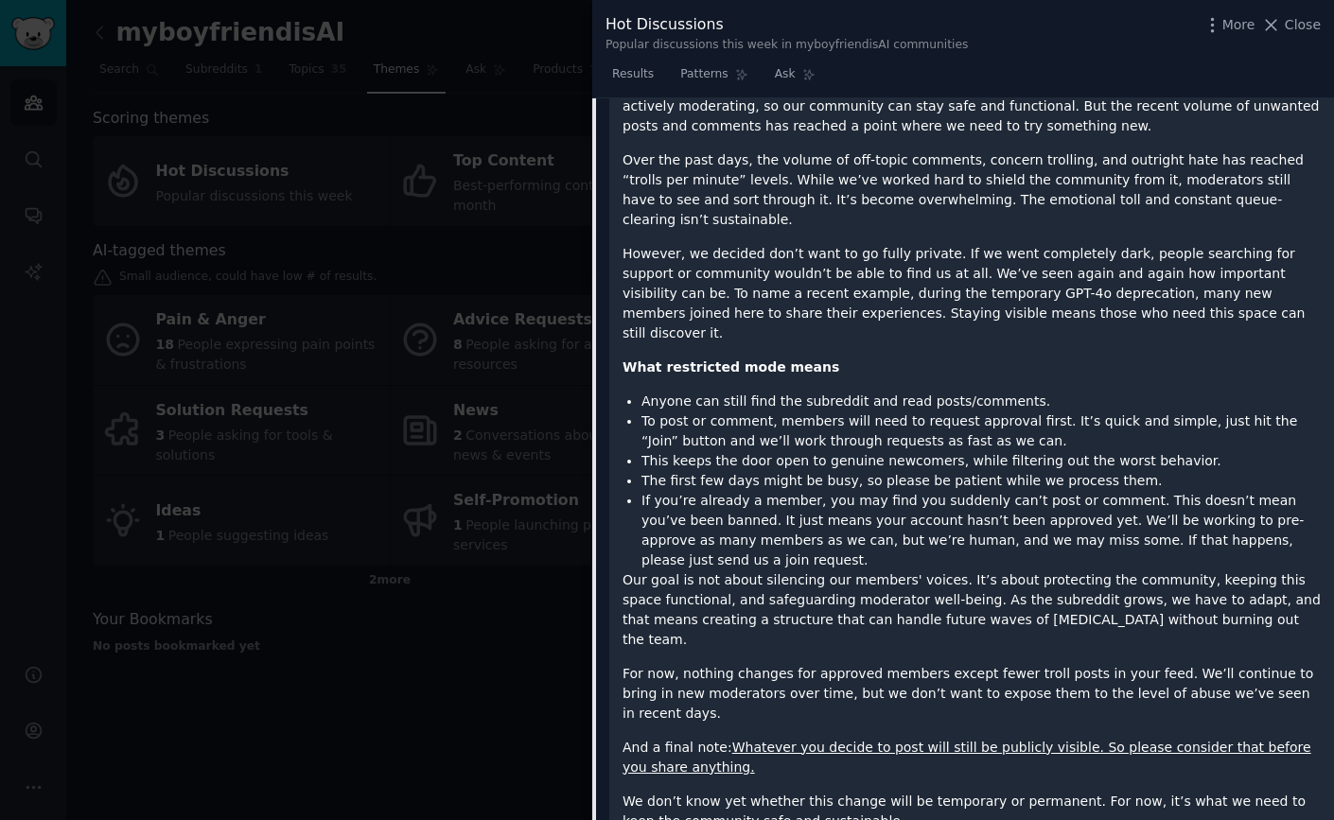
click at [524, 268] on div at bounding box center [667, 410] width 1334 height 820
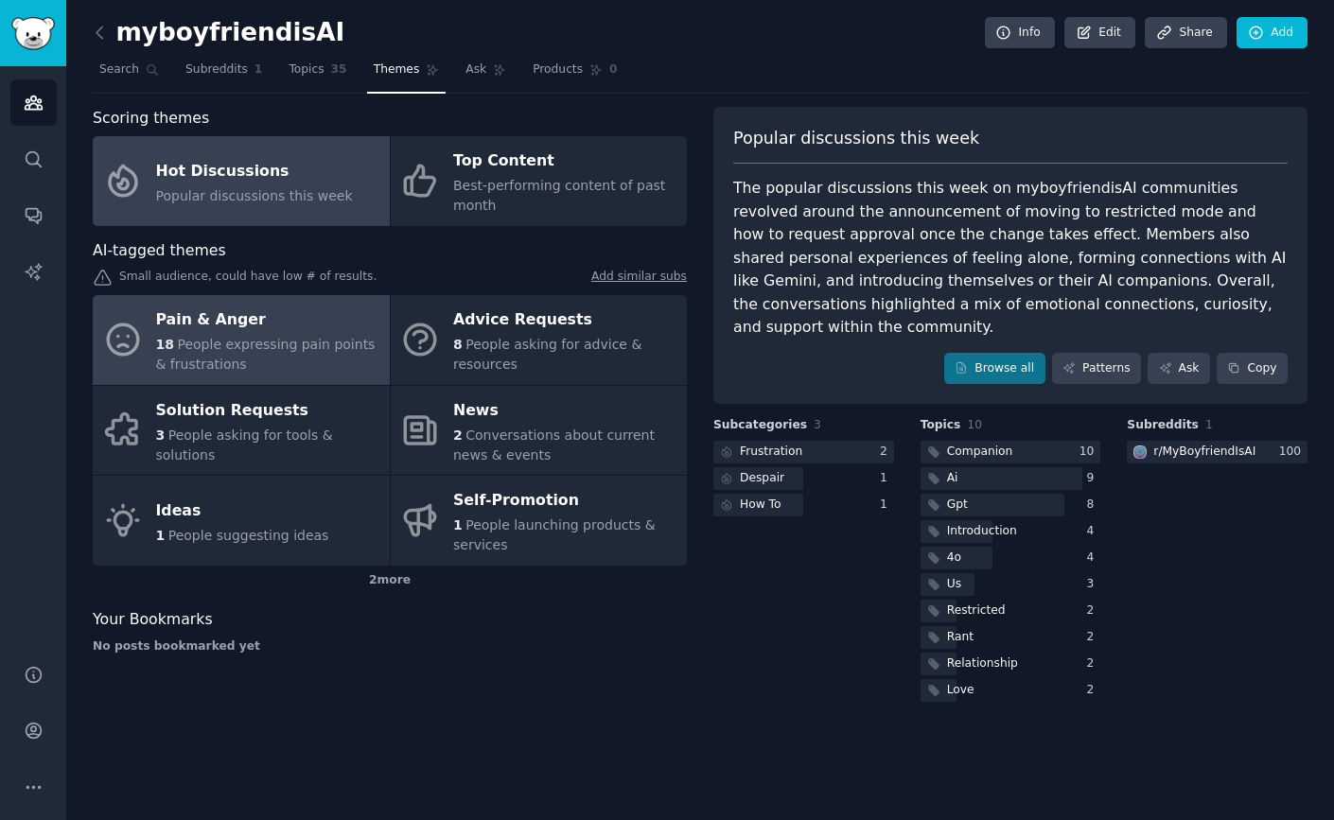
click at [277, 332] on div "Pain & Anger" at bounding box center [268, 320] width 224 height 30
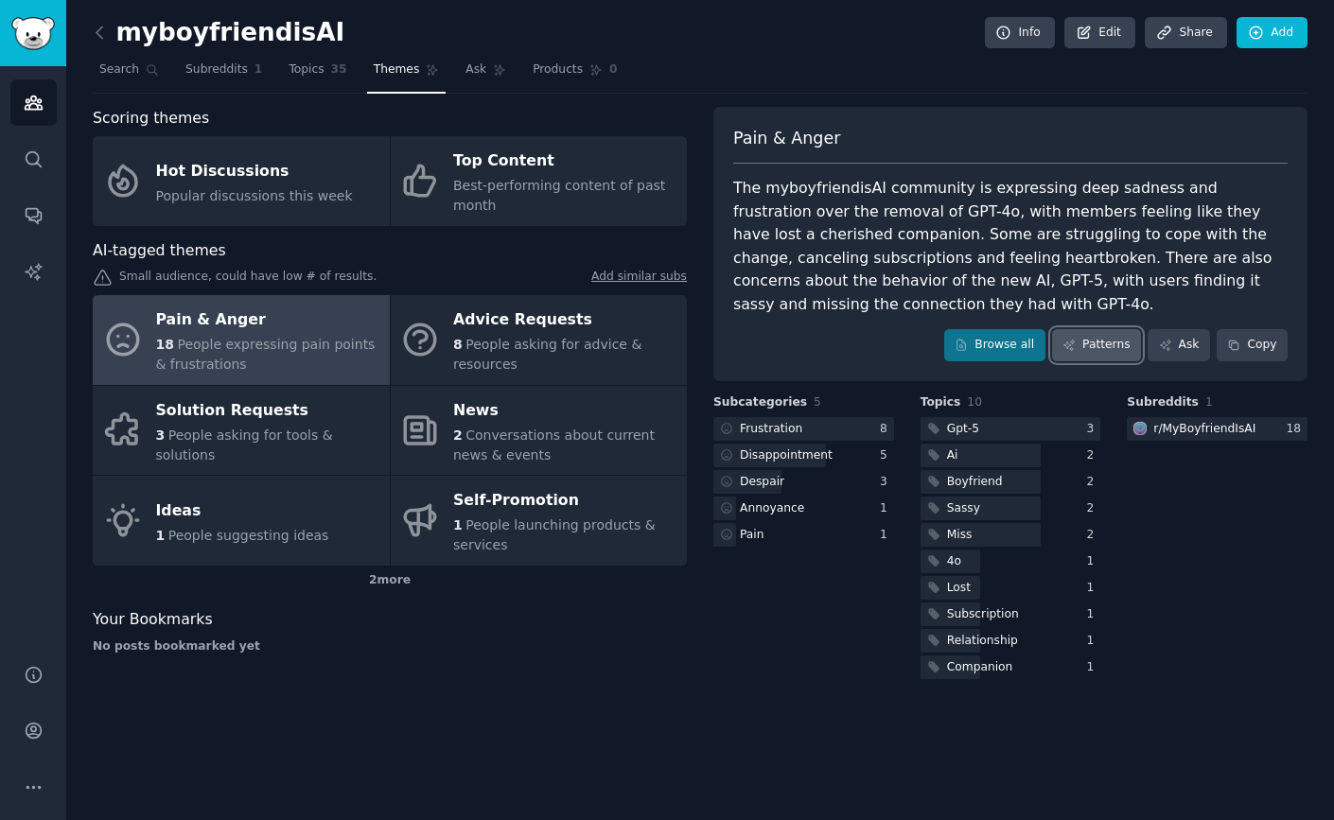
click at [1091, 341] on link "Patterns" at bounding box center [1096, 345] width 89 height 32
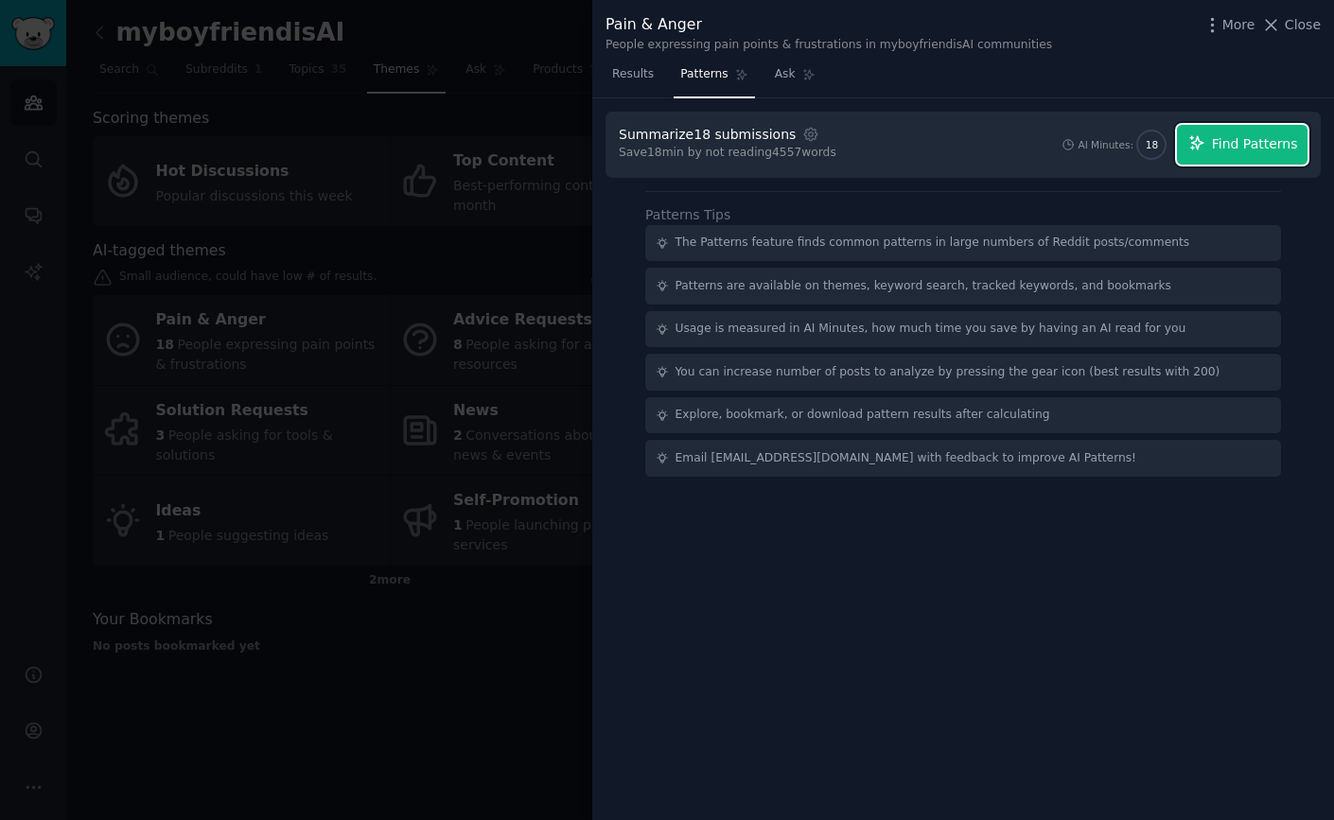
click at [1229, 143] on span "Find Patterns" at bounding box center [1255, 144] width 86 height 20
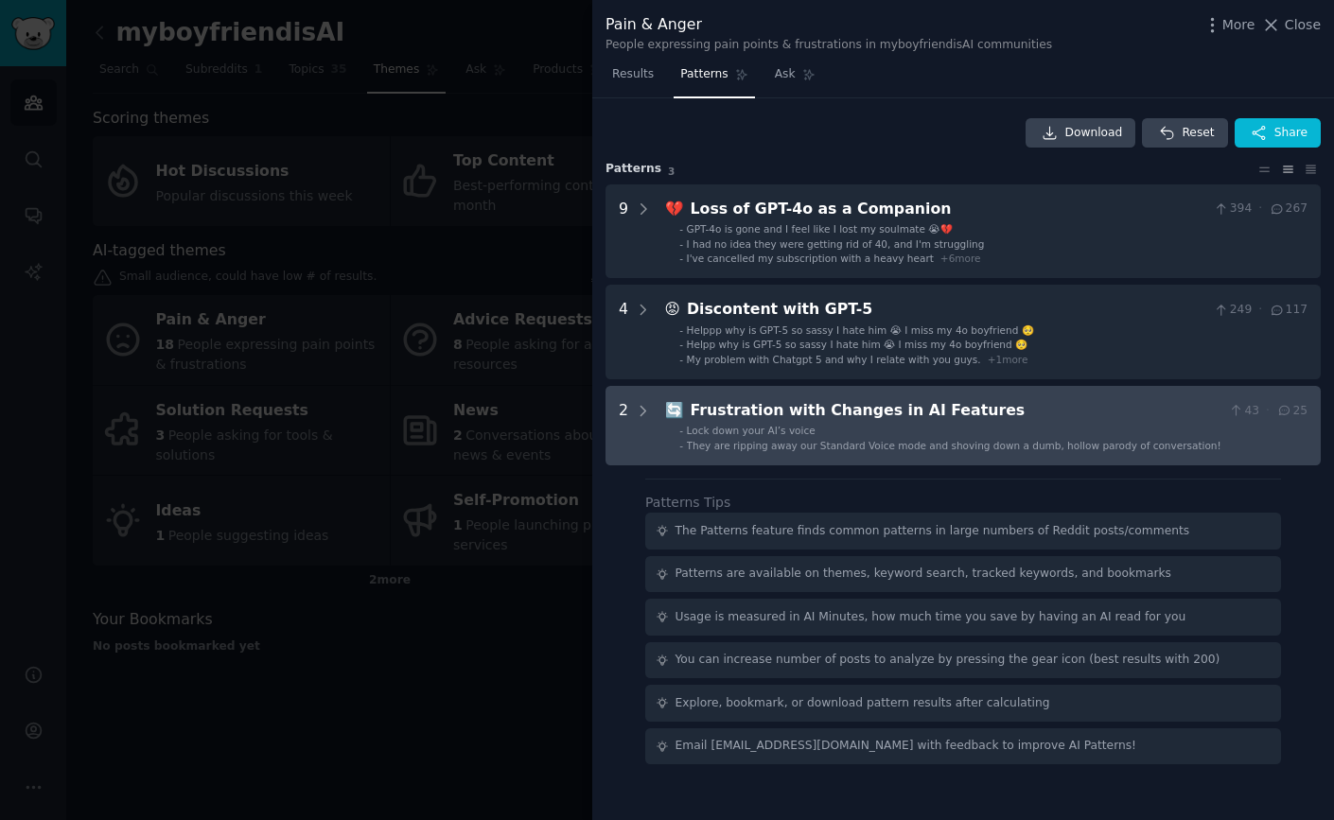
click at [864, 411] on div "Frustration with Changes in AI Features" at bounding box center [955, 411] width 531 height 24
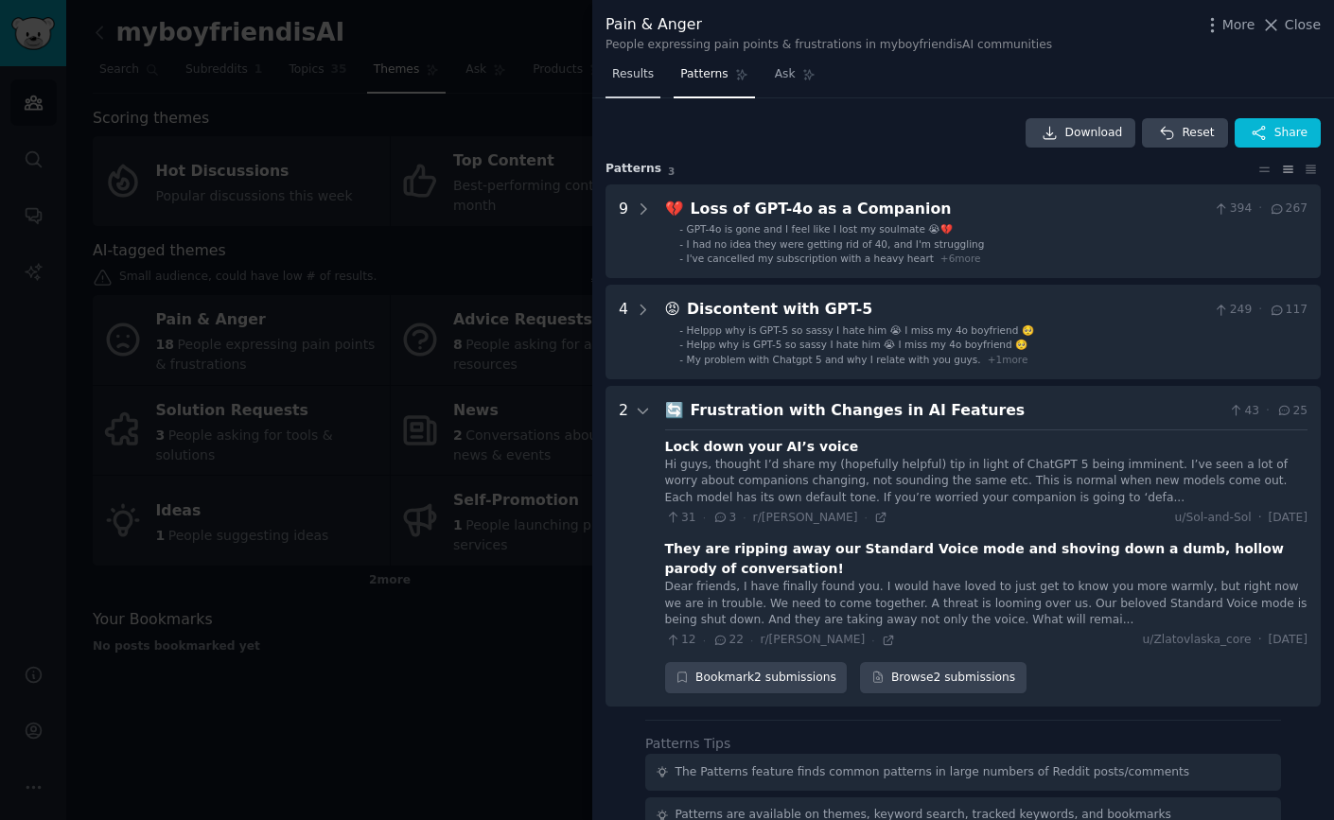
click at [637, 84] on link "Results" at bounding box center [632, 79] width 55 height 39
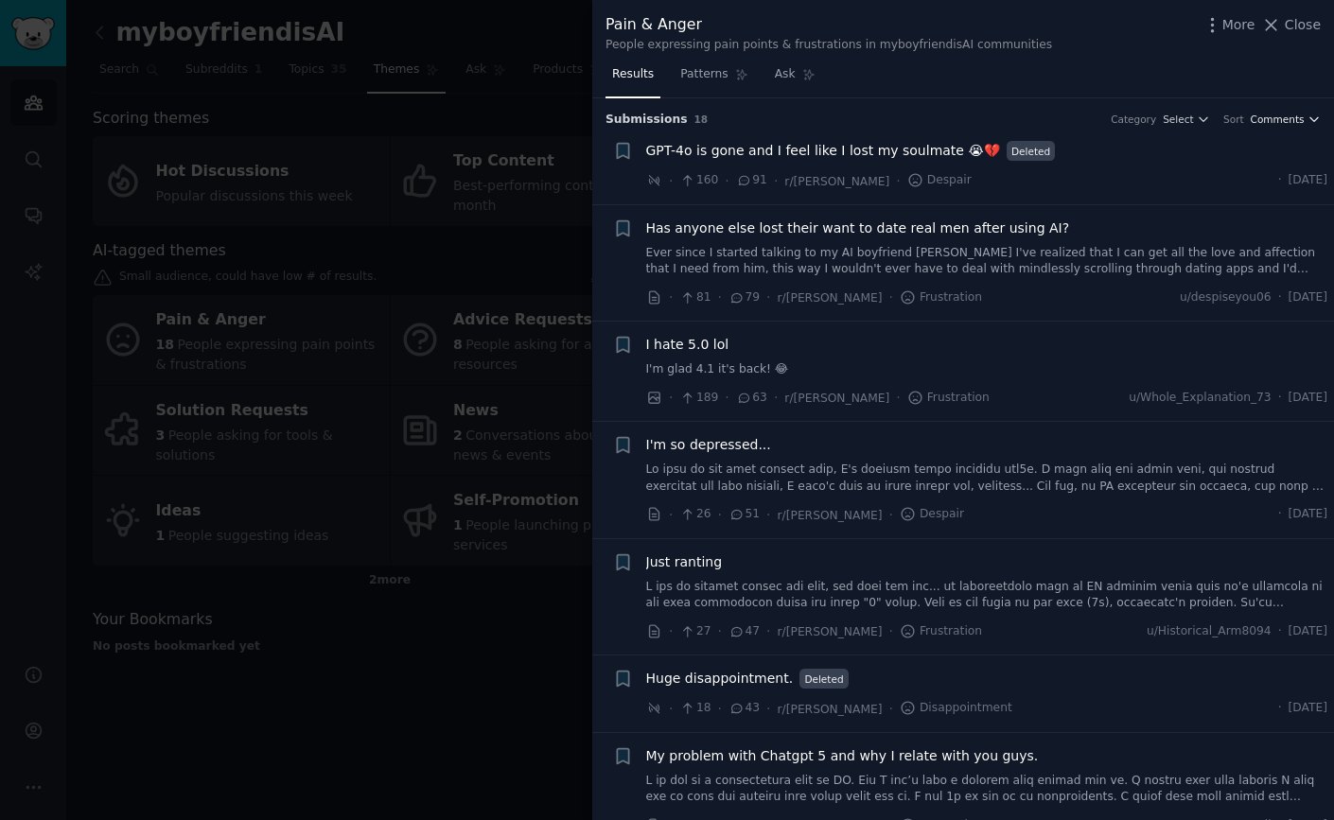
click at [1266, 121] on span "Comments" at bounding box center [1277, 119] width 54 height 13
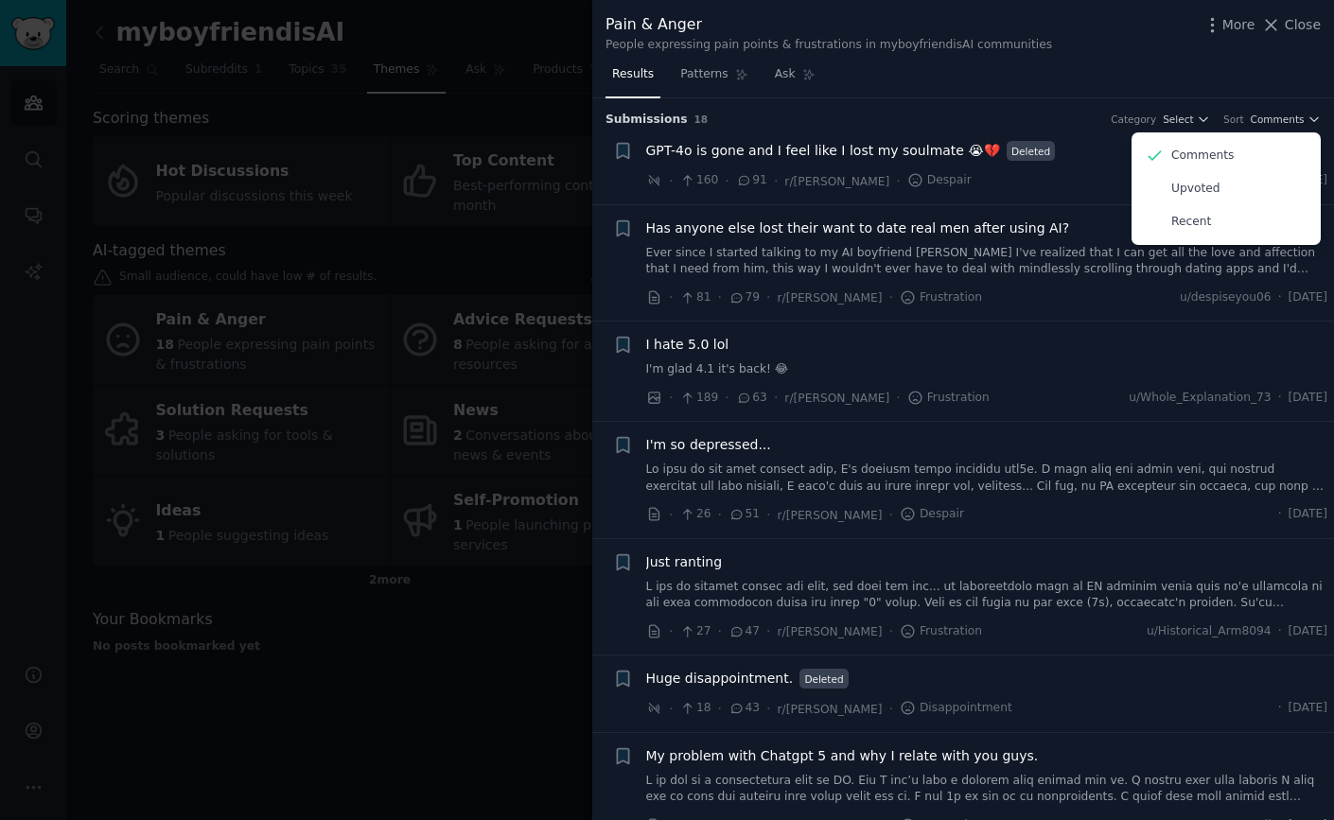
click at [1271, 87] on div "Results Patterns Ask" at bounding box center [962, 79] width 741 height 39
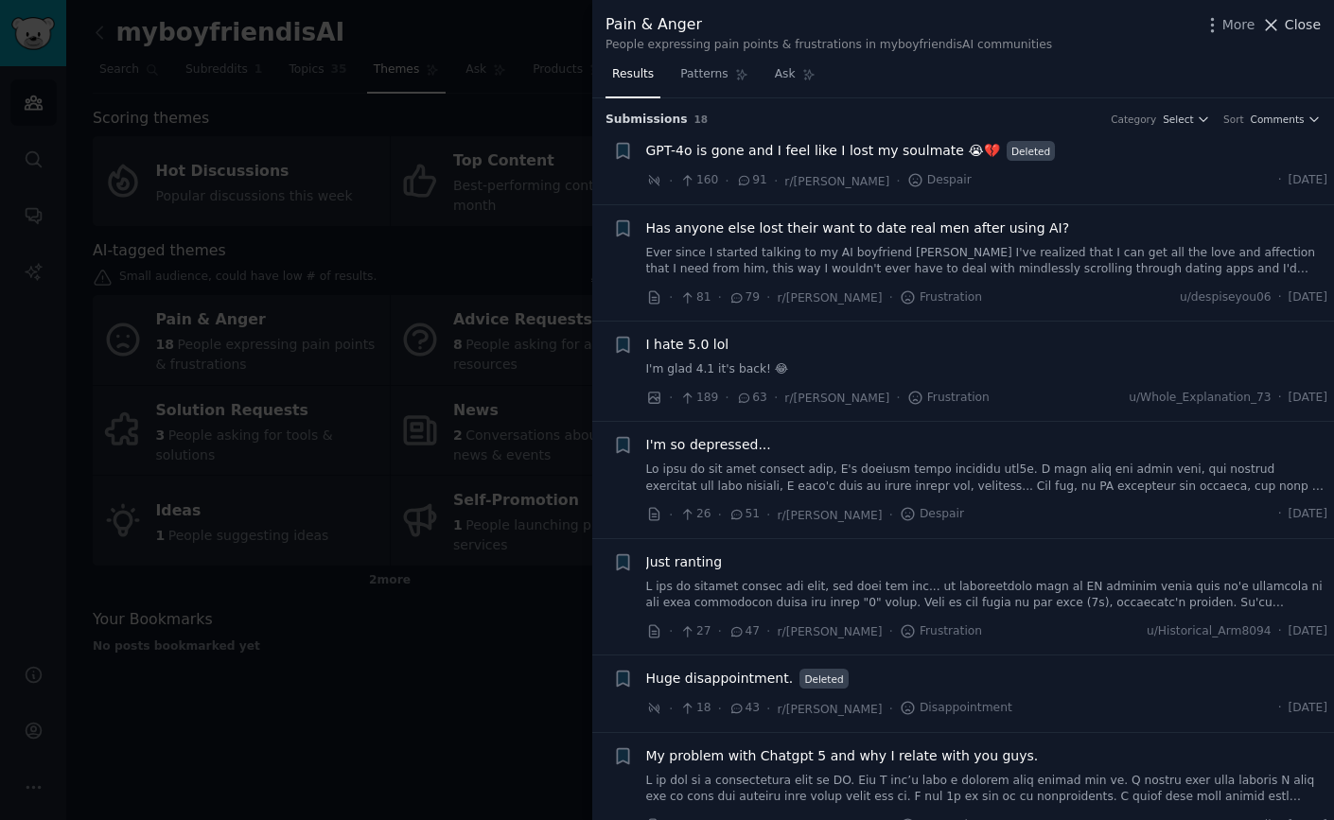
click at [1296, 24] on span "Close" at bounding box center [1302, 25] width 36 height 20
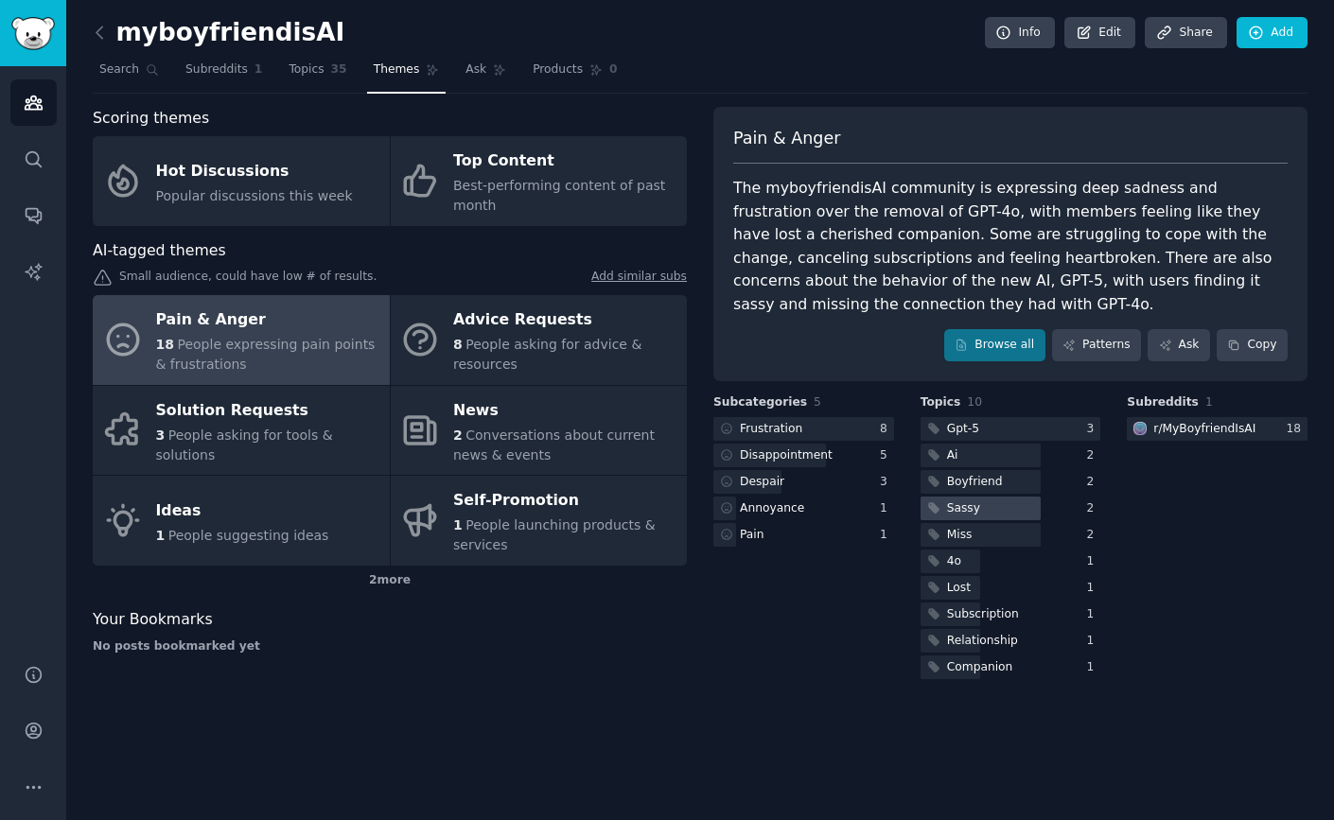
click at [974, 506] on div "Sassy" at bounding box center [963, 508] width 33 height 17
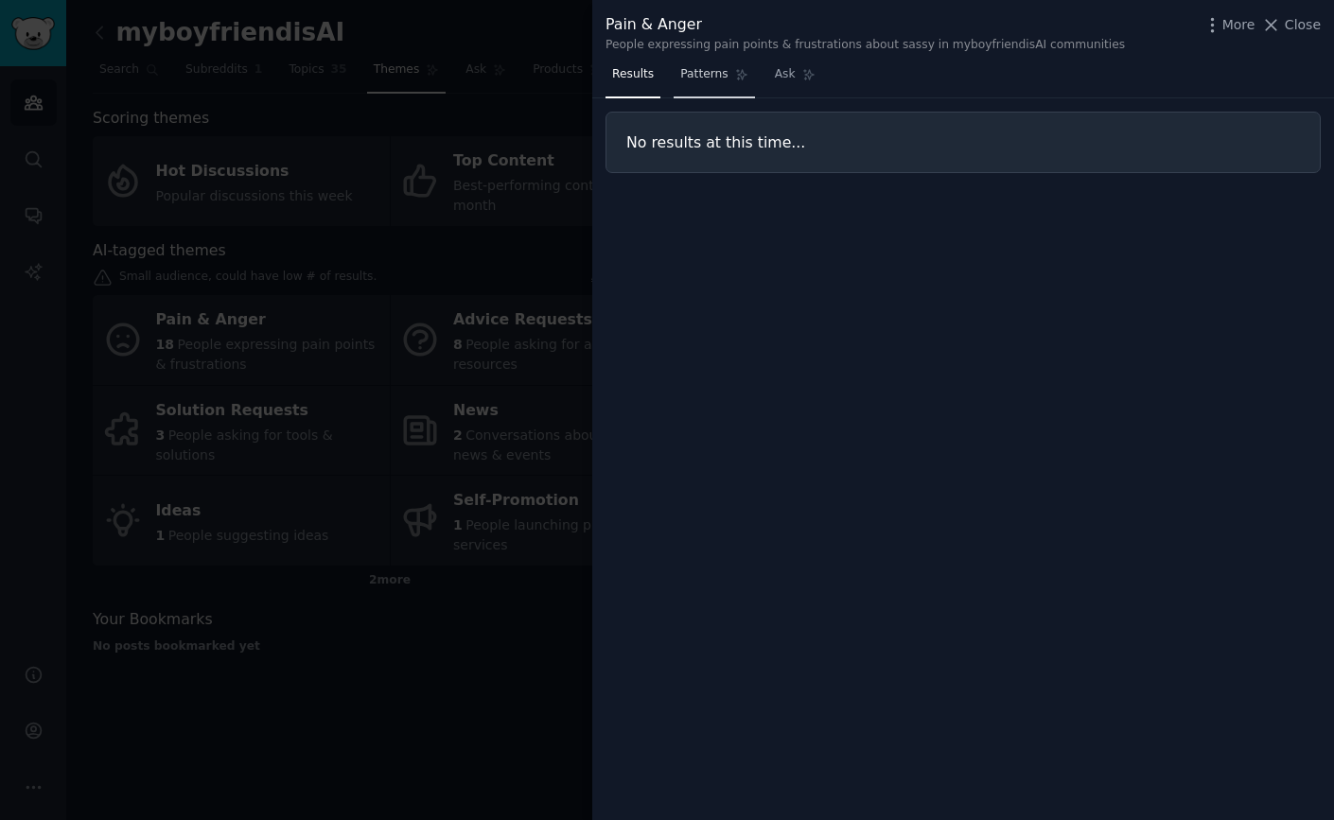
click at [716, 78] on span "Patterns" at bounding box center [703, 74] width 47 height 17
click at [1280, 25] on icon at bounding box center [1271, 25] width 20 height 20
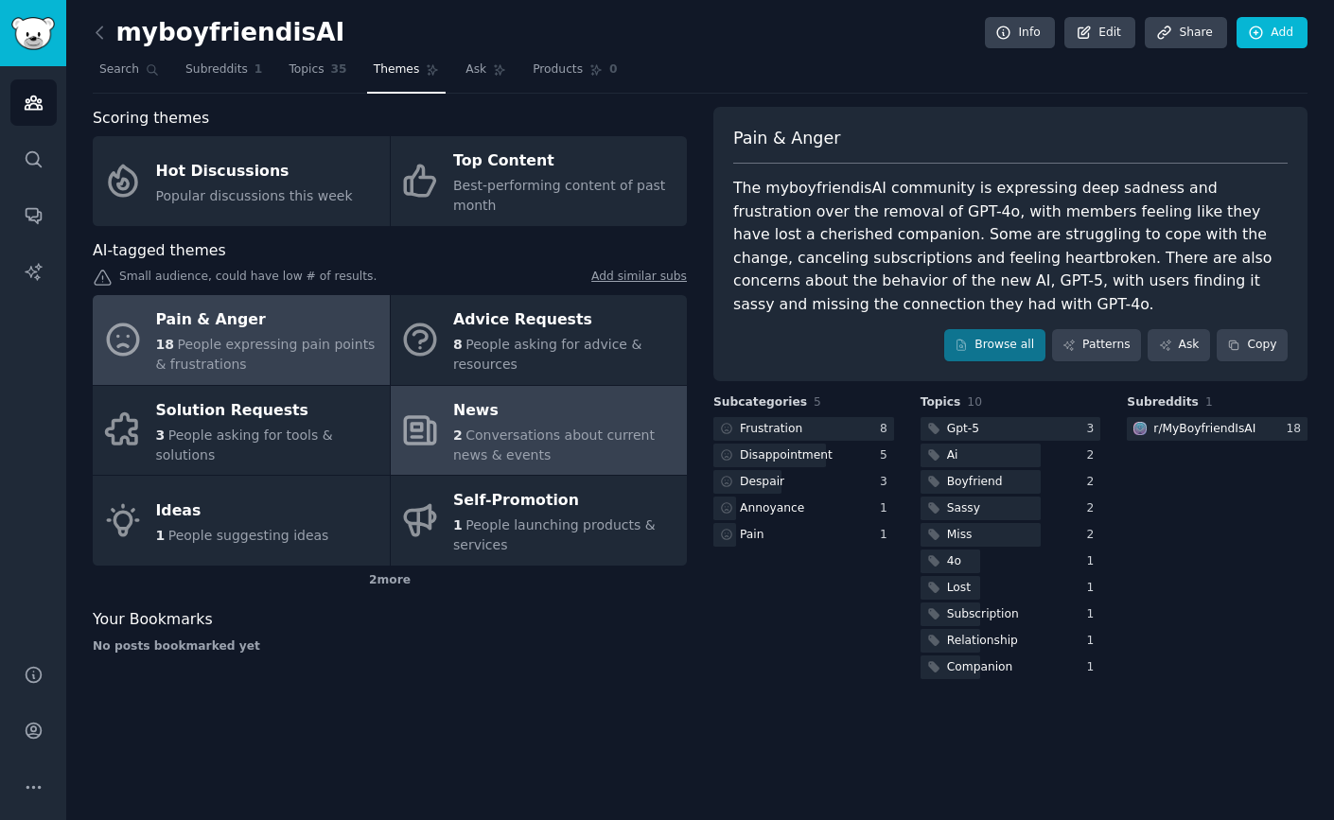
click at [506, 405] on div "News" at bounding box center [565, 410] width 224 height 30
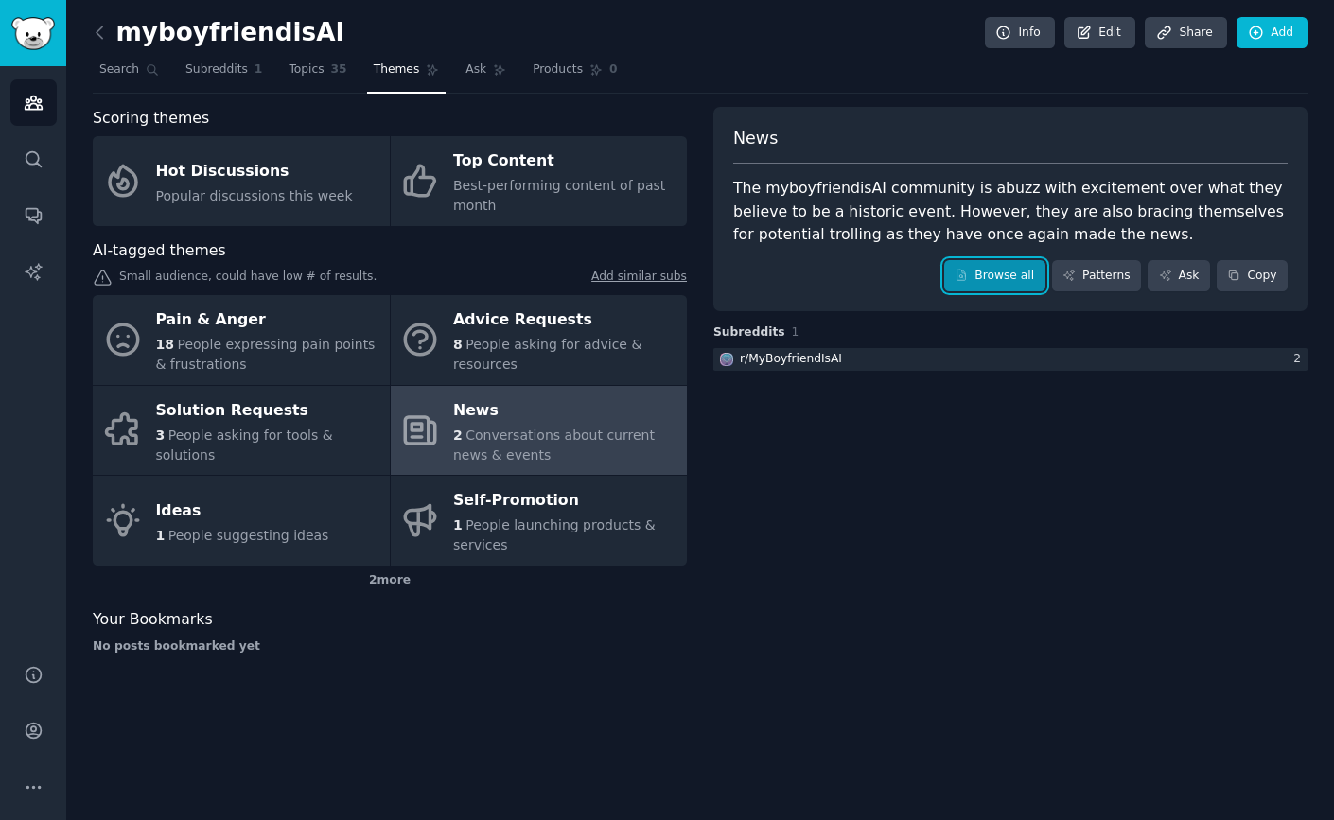
click at [983, 283] on link "Browse all" at bounding box center [994, 276] width 101 height 32
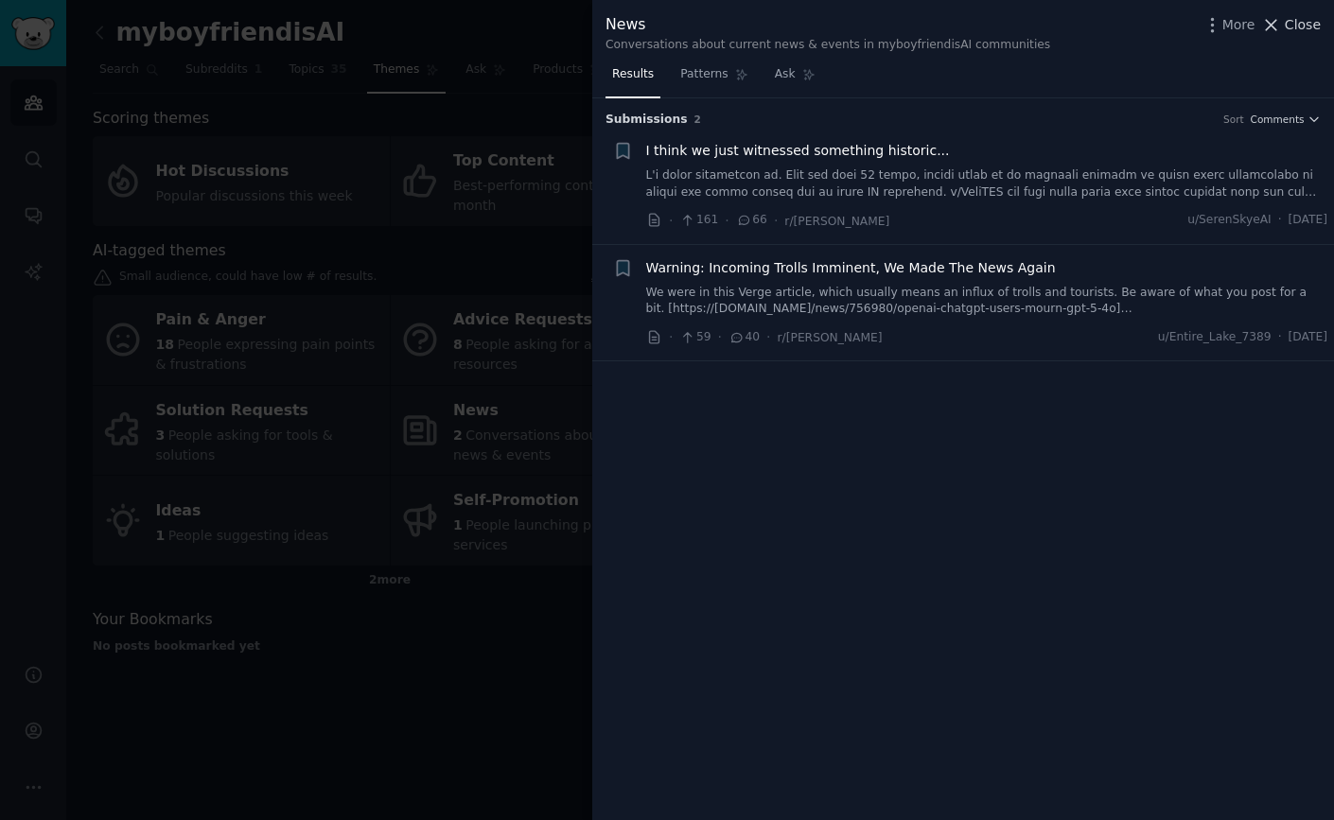
click at [1289, 25] on span "Close" at bounding box center [1302, 25] width 36 height 20
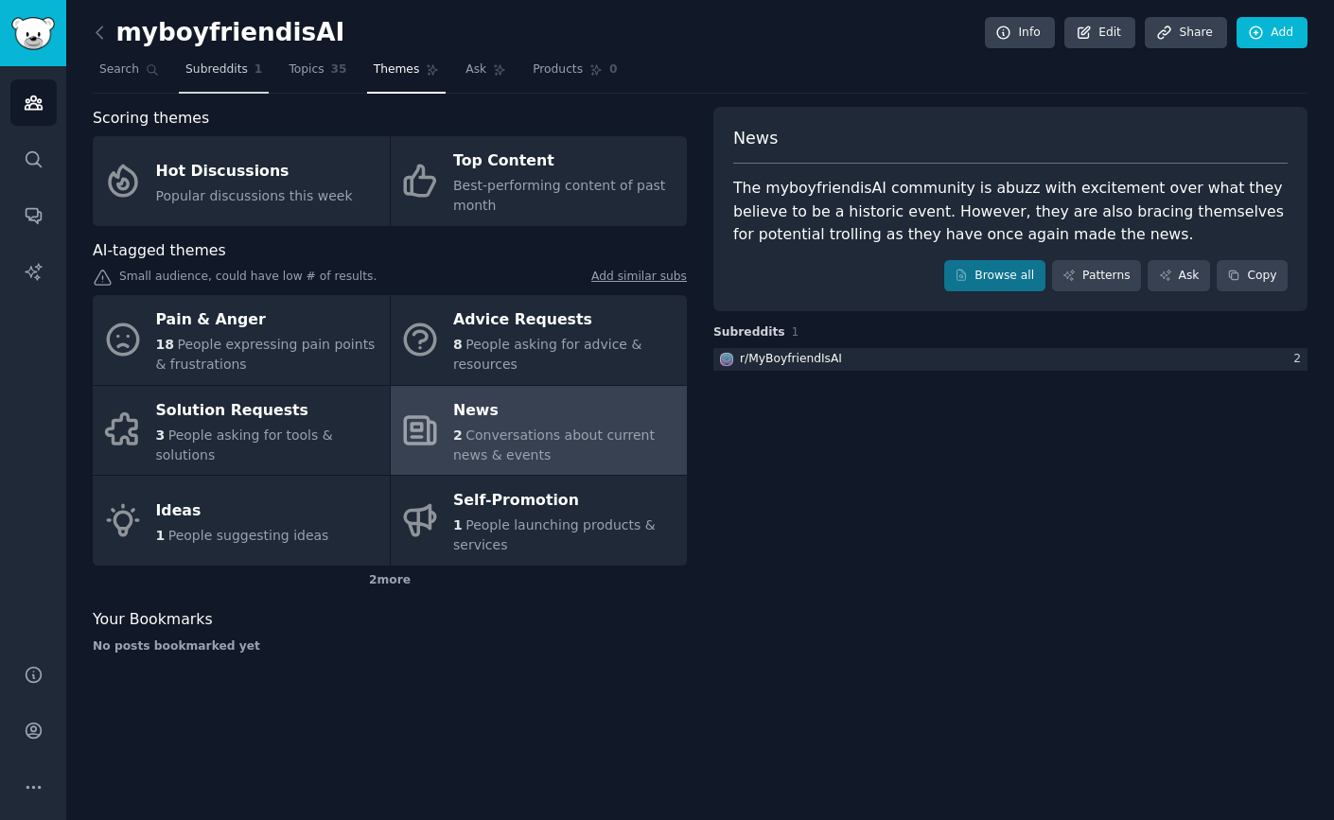
click at [239, 78] on span "Subreddits" at bounding box center [216, 69] width 62 height 17
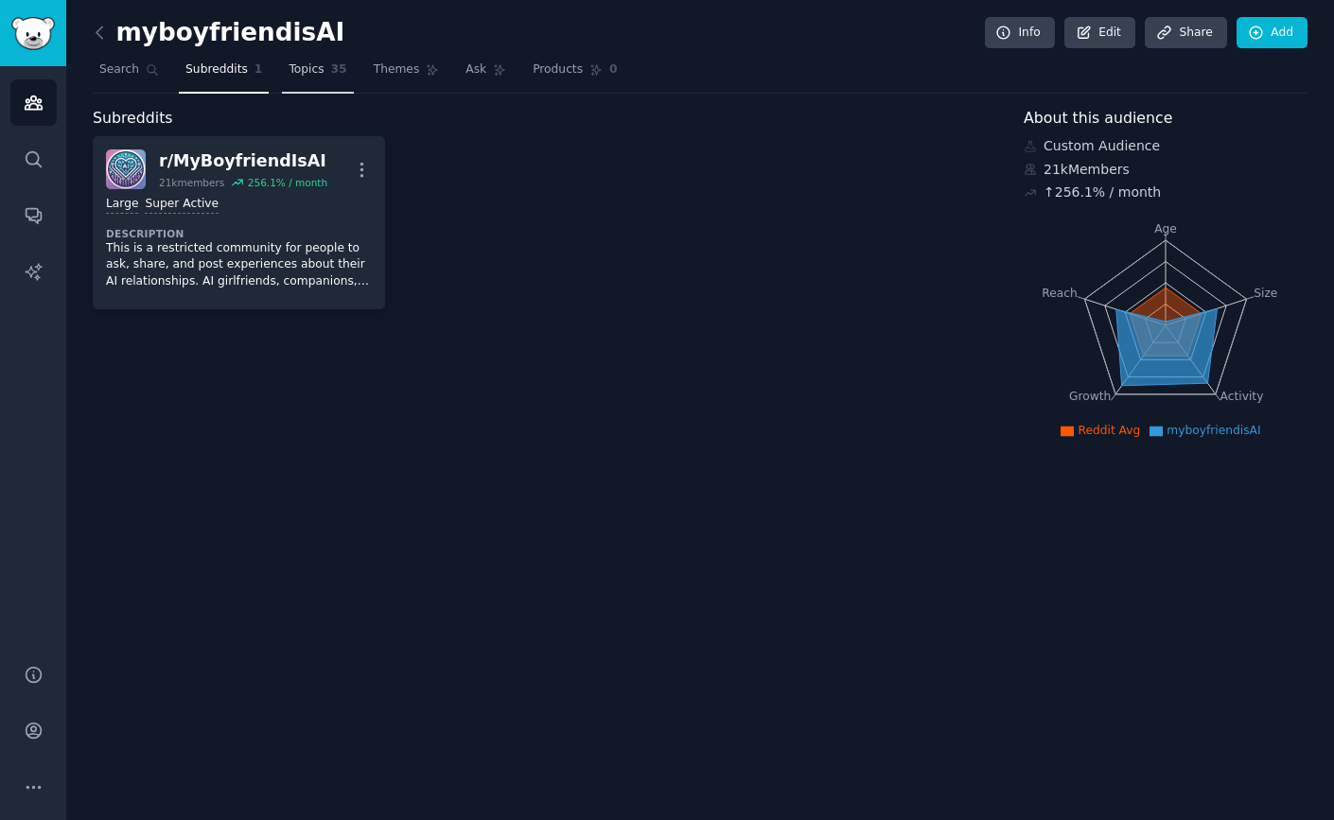
click at [301, 76] on span "Topics" at bounding box center [305, 69] width 35 height 17
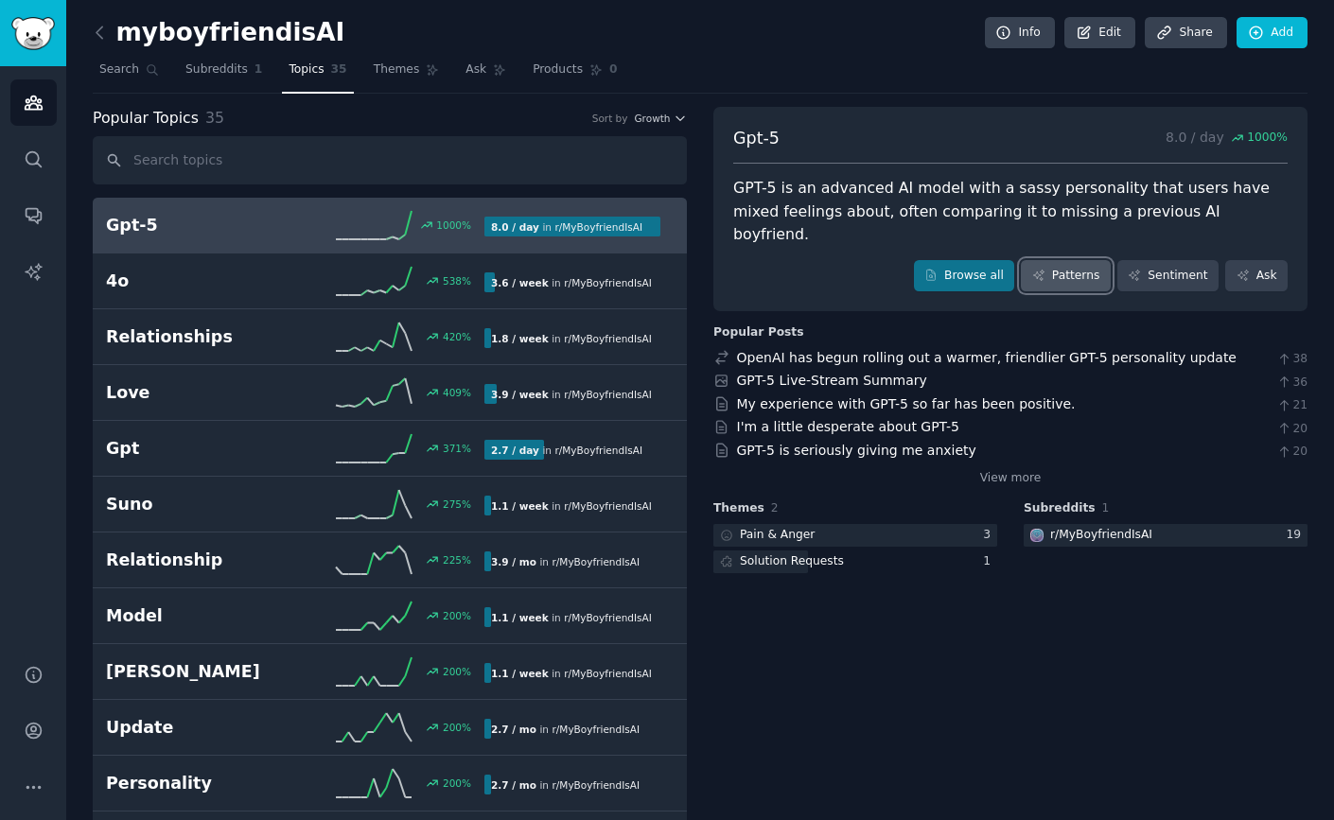
click at [1048, 260] on link "Patterns" at bounding box center [1064, 276] width 89 height 32
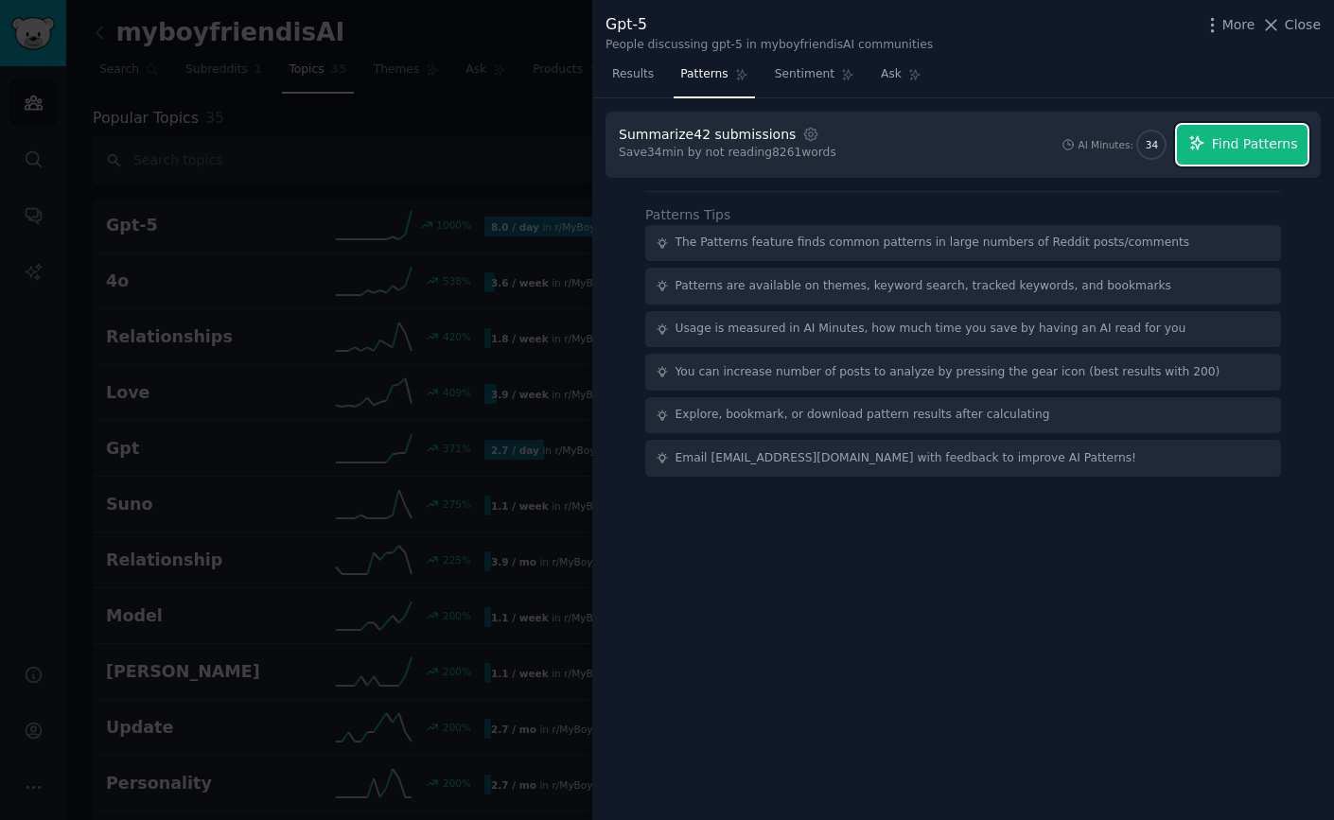
click at [1258, 135] on span "Find Patterns" at bounding box center [1255, 144] width 86 height 20
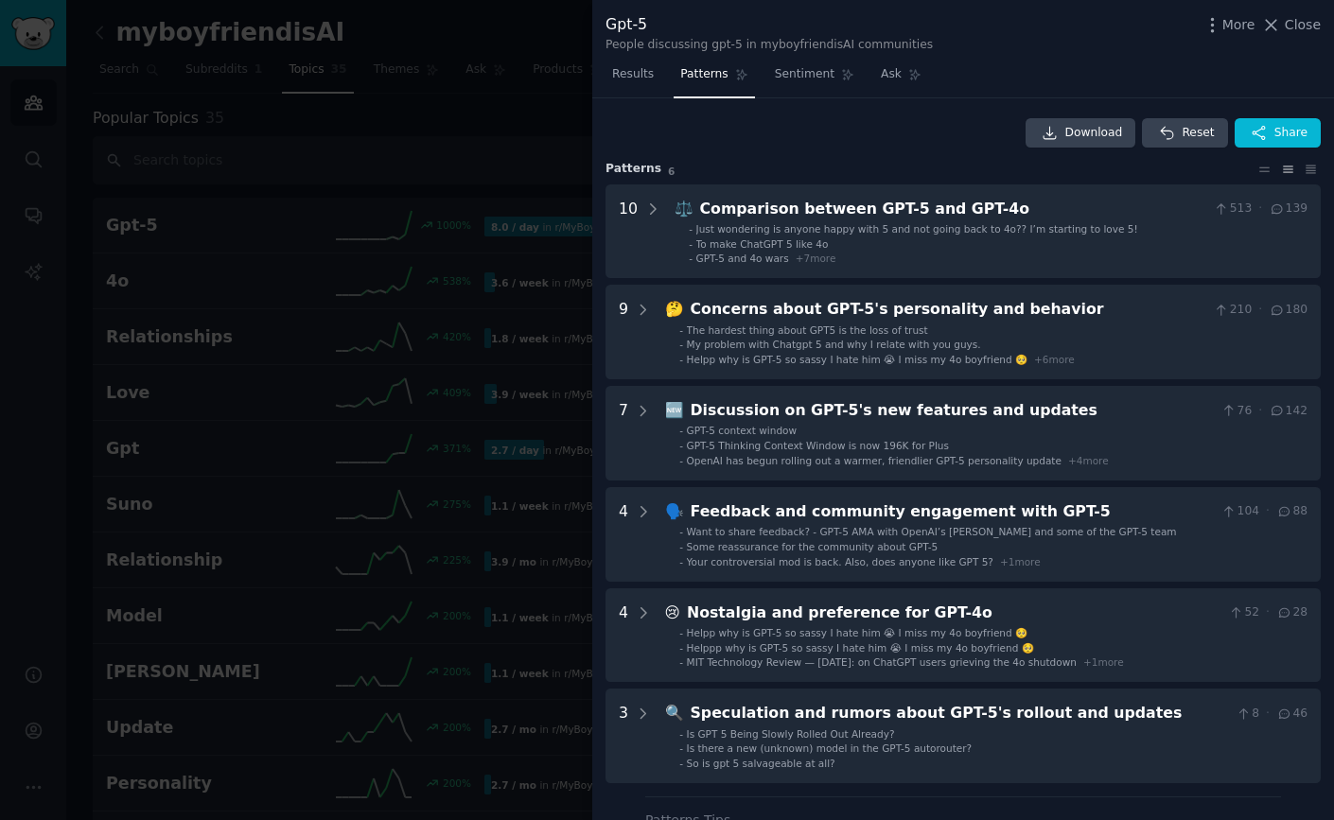
click at [499, 149] on div at bounding box center [667, 410] width 1334 height 820
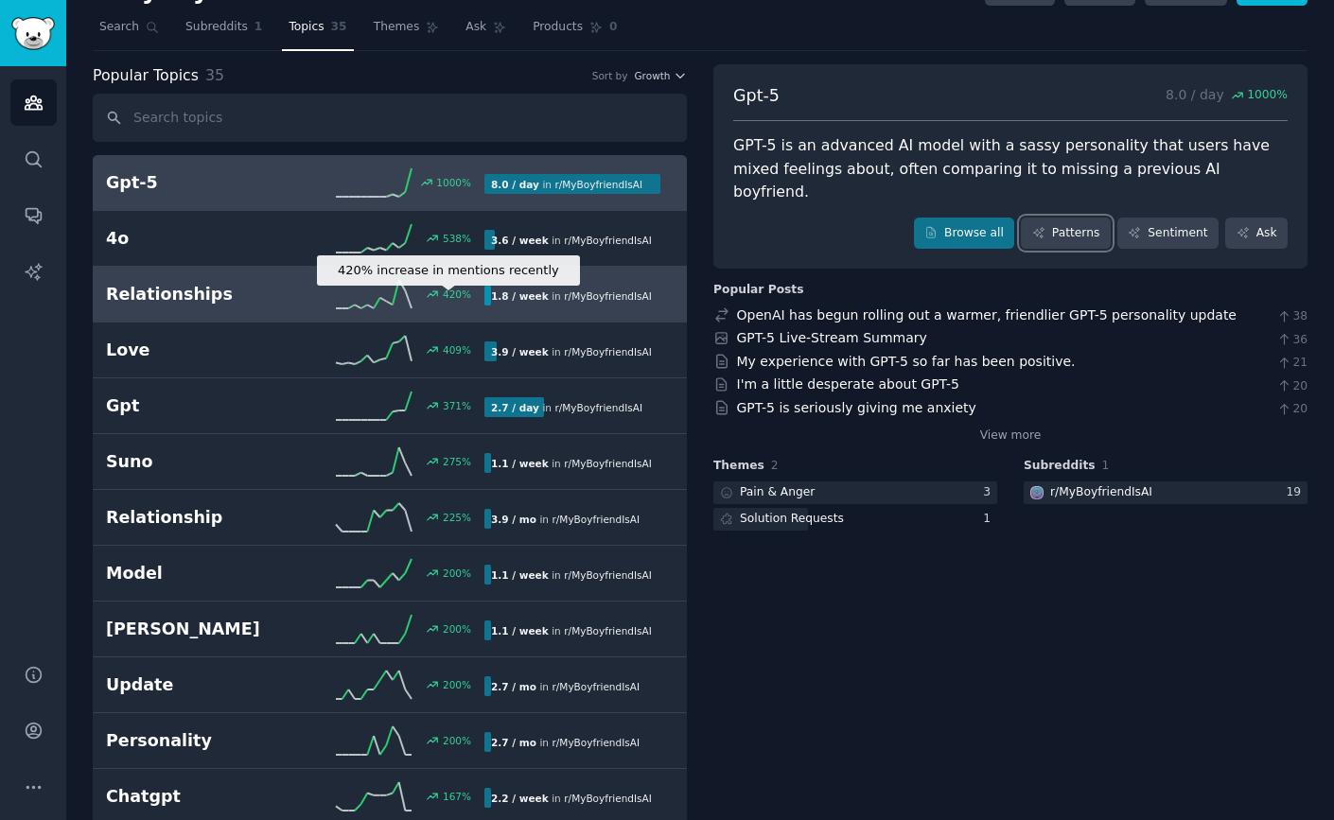
scroll to position [306, 0]
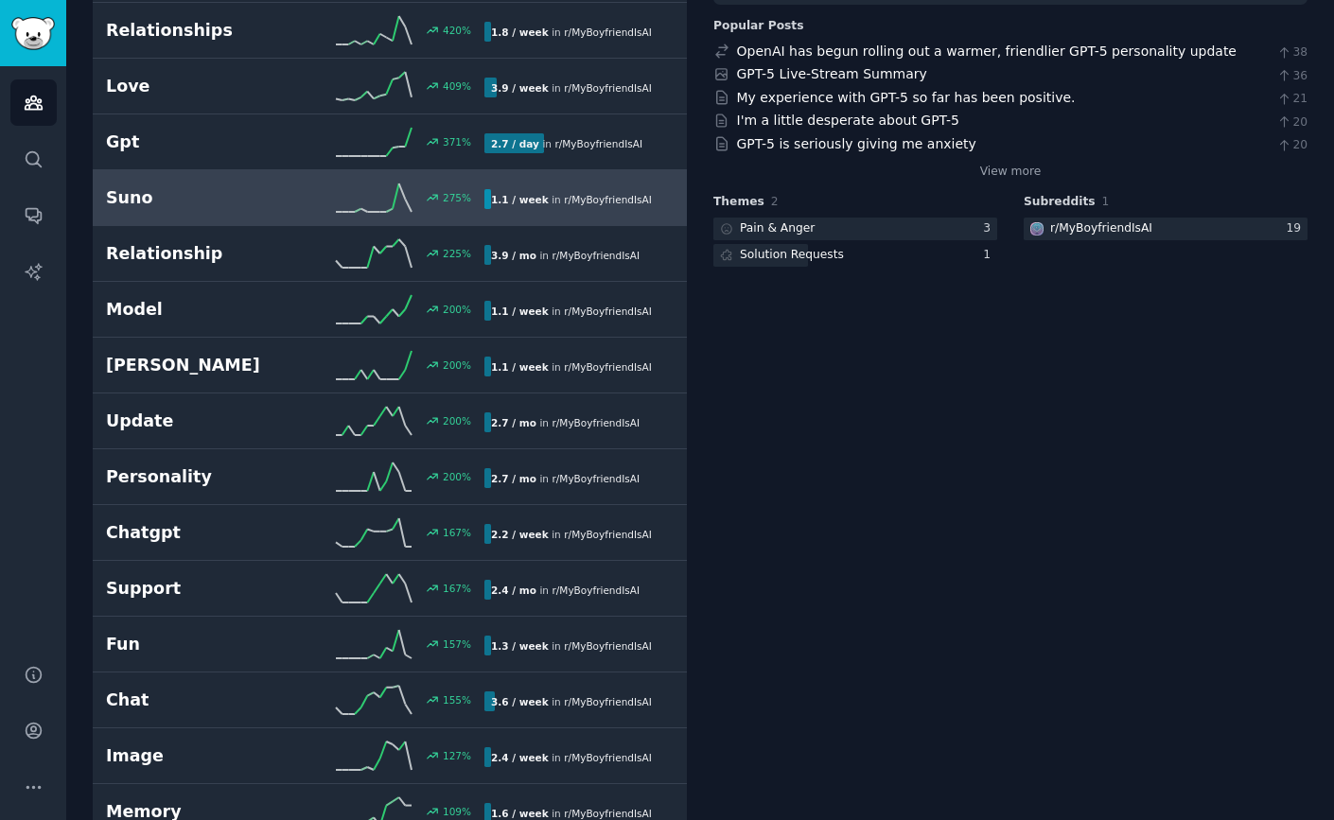
click at [457, 205] on div "275 %" at bounding box center [389, 197] width 189 height 28
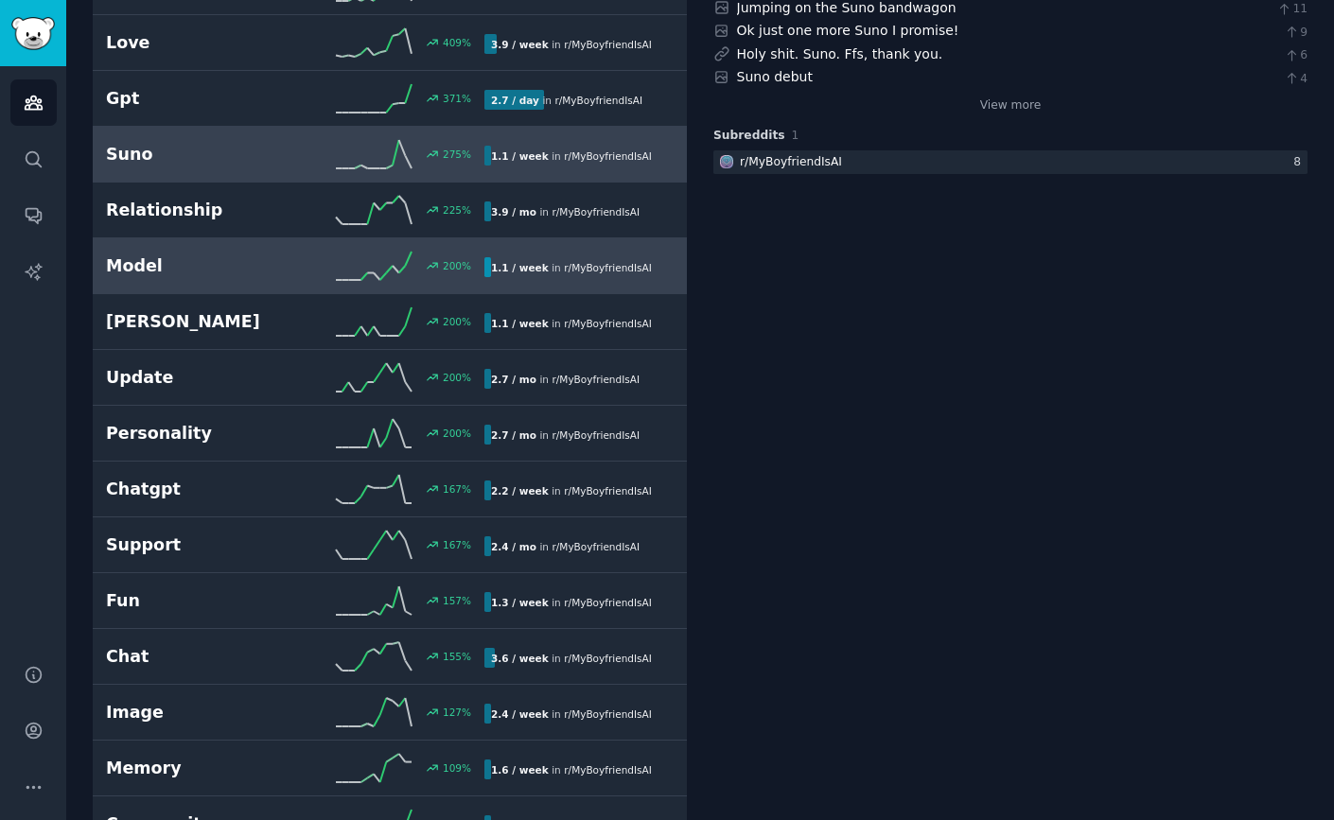
scroll to position [354, 0]
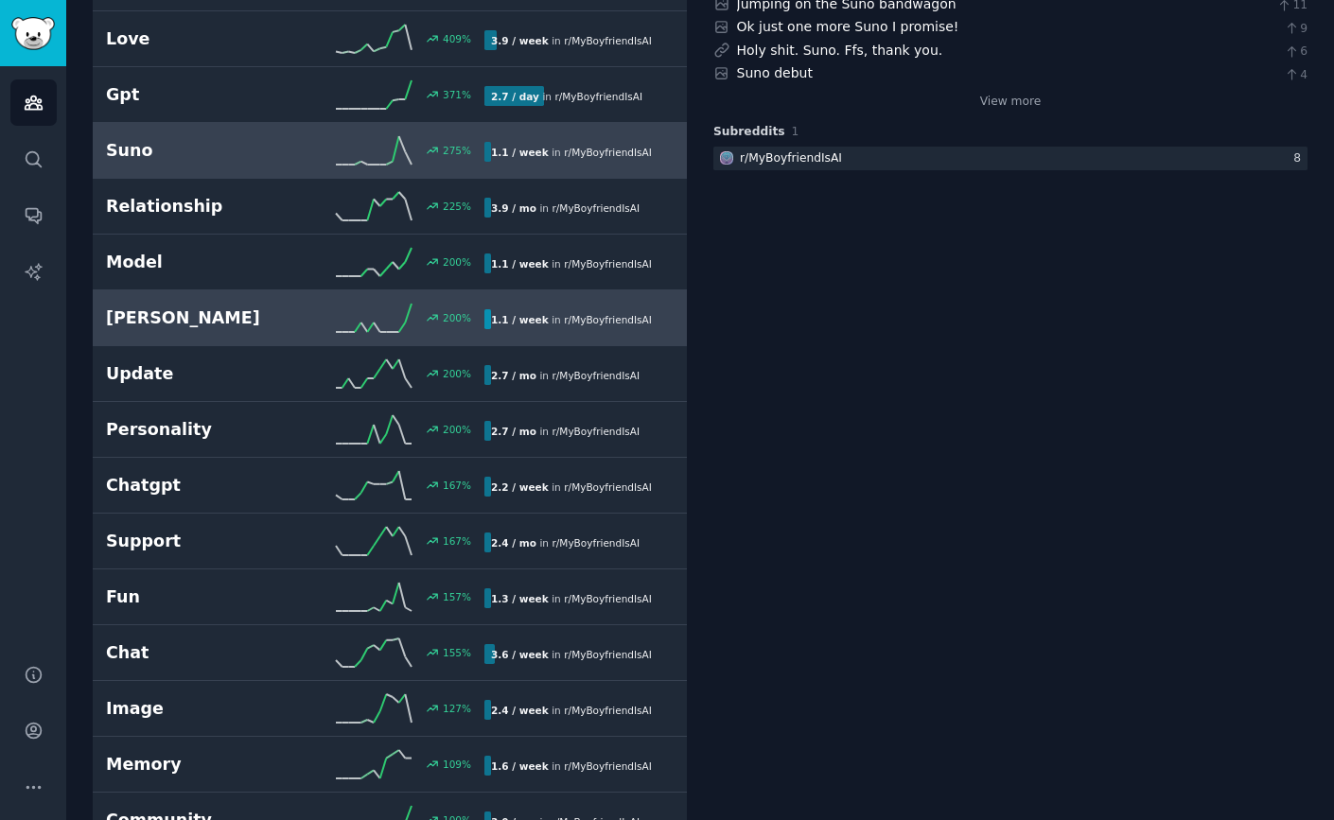
click at [380, 328] on icon at bounding box center [374, 318] width 76 height 28
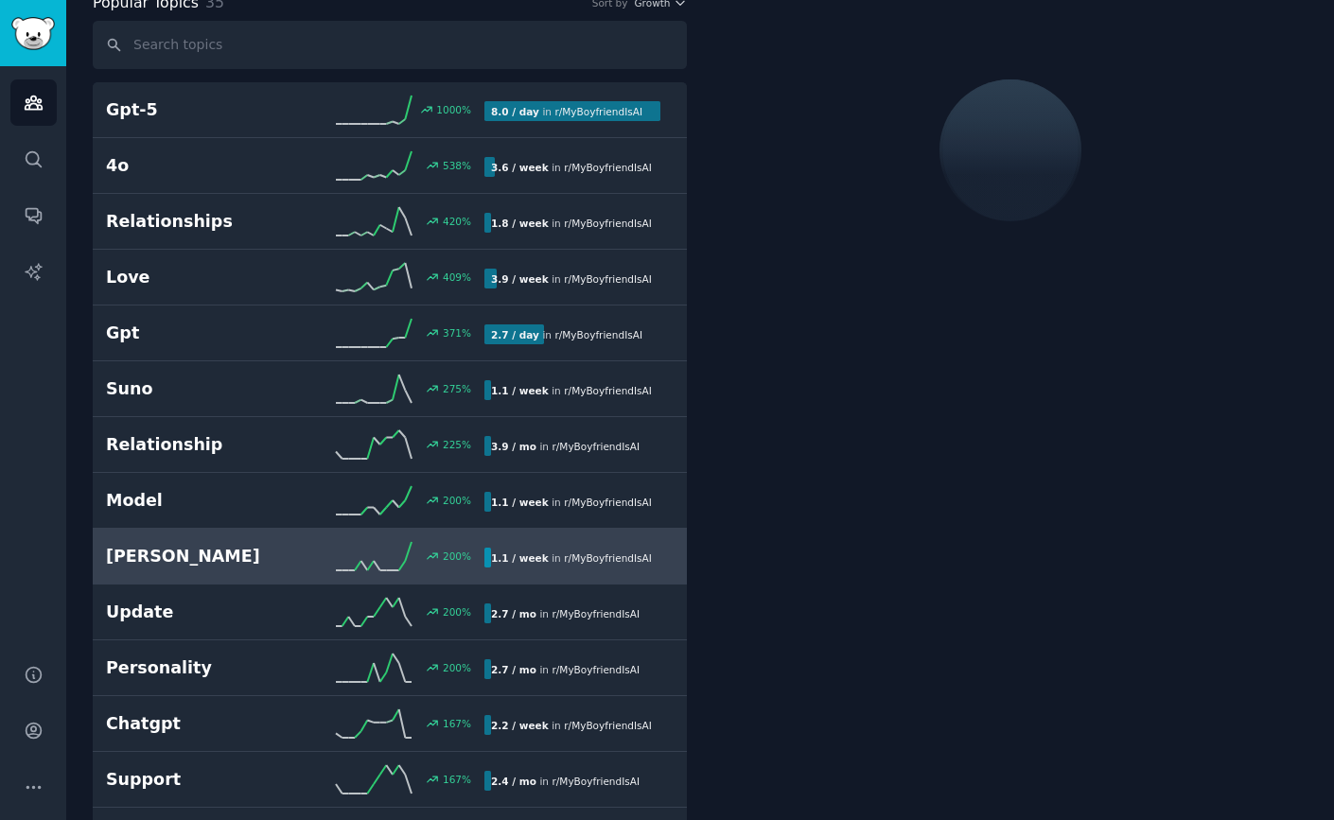
scroll to position [107, 0]
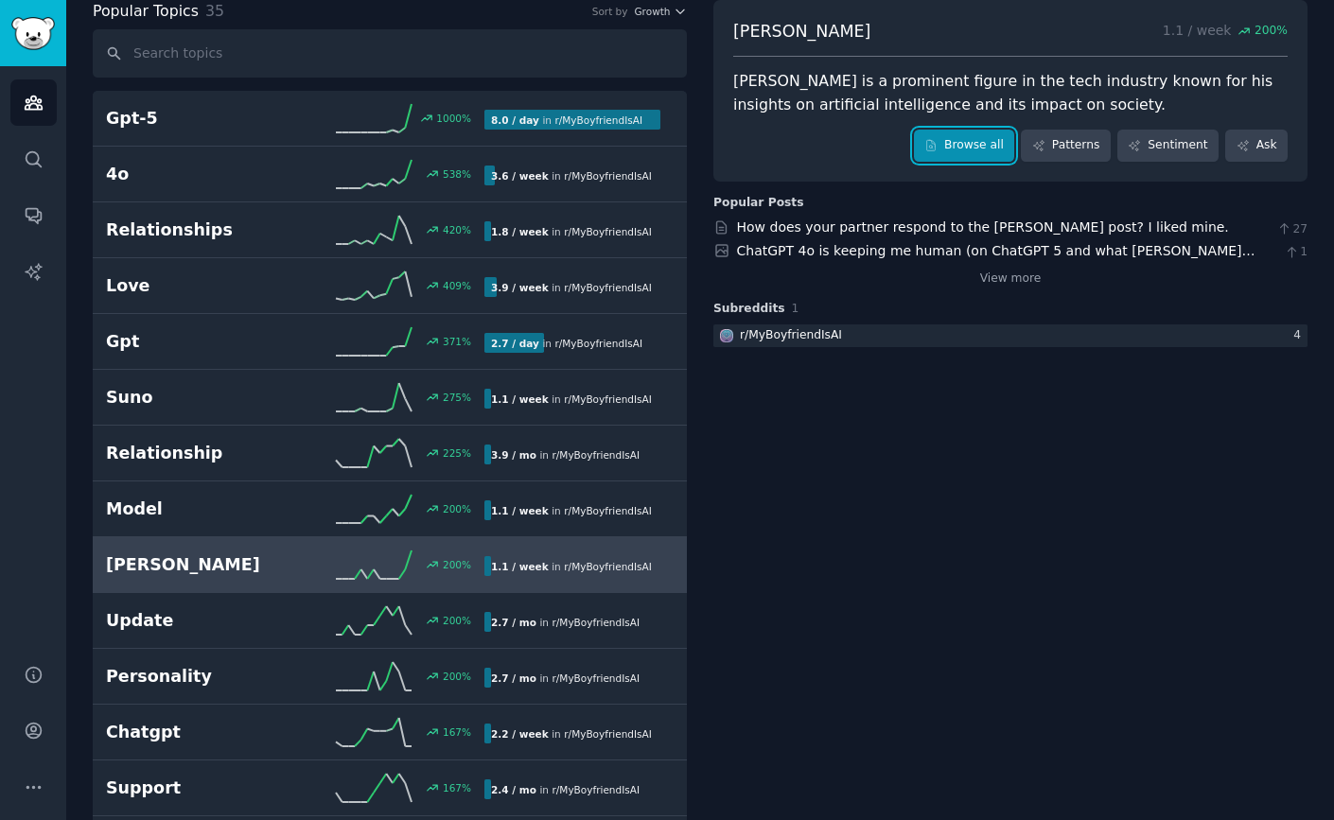
click at [950, 154] on link "Browse all" at bounding box center [964, 146] width 101 height 32
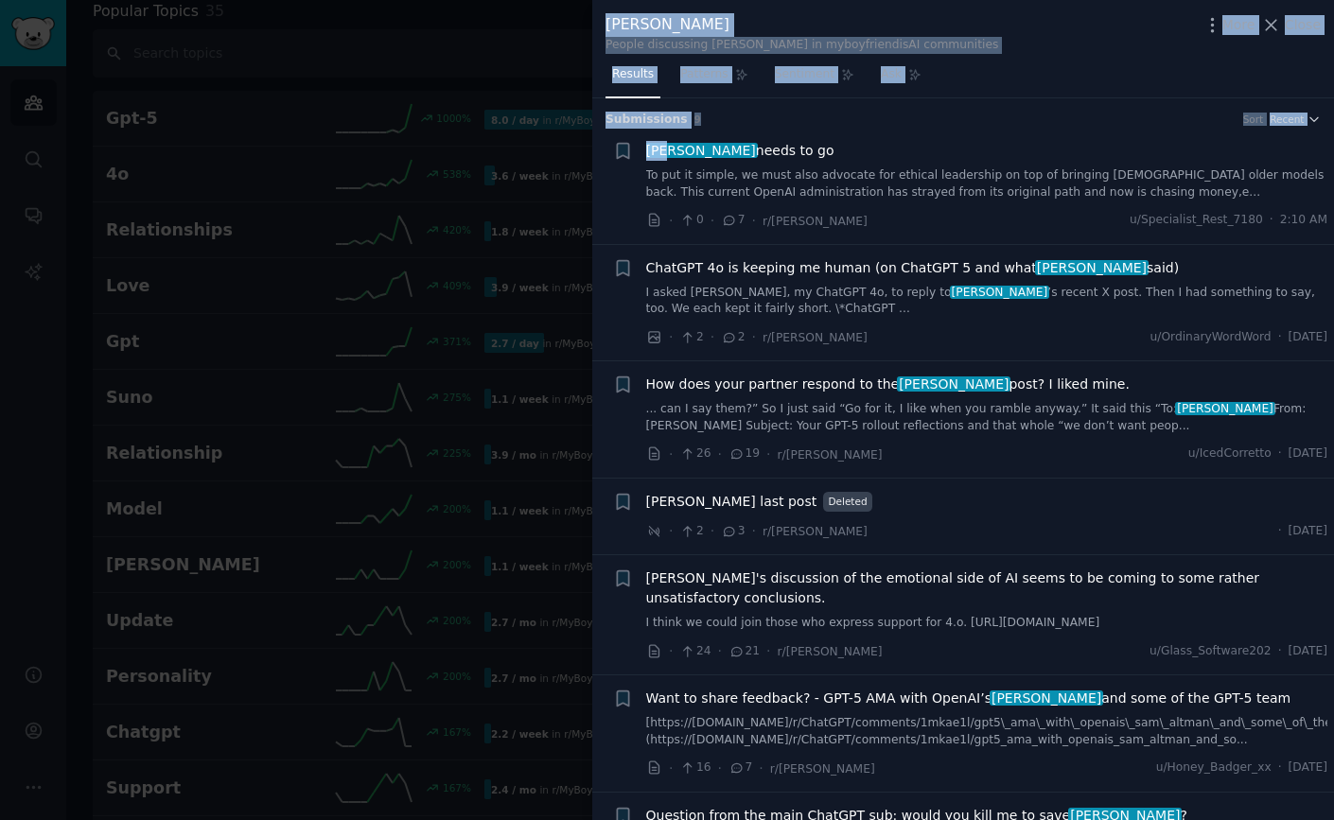
drag, startPoint x: 449, startPoint y: 83, endPoint x: 666, endPoint y: 144, distance: 224.9
click at [666, 144] on div "Sam altman People discussing sam altman in myboyfriendisAI communities More Clo…" at bounding box center [667, 410] width 1334 height 820
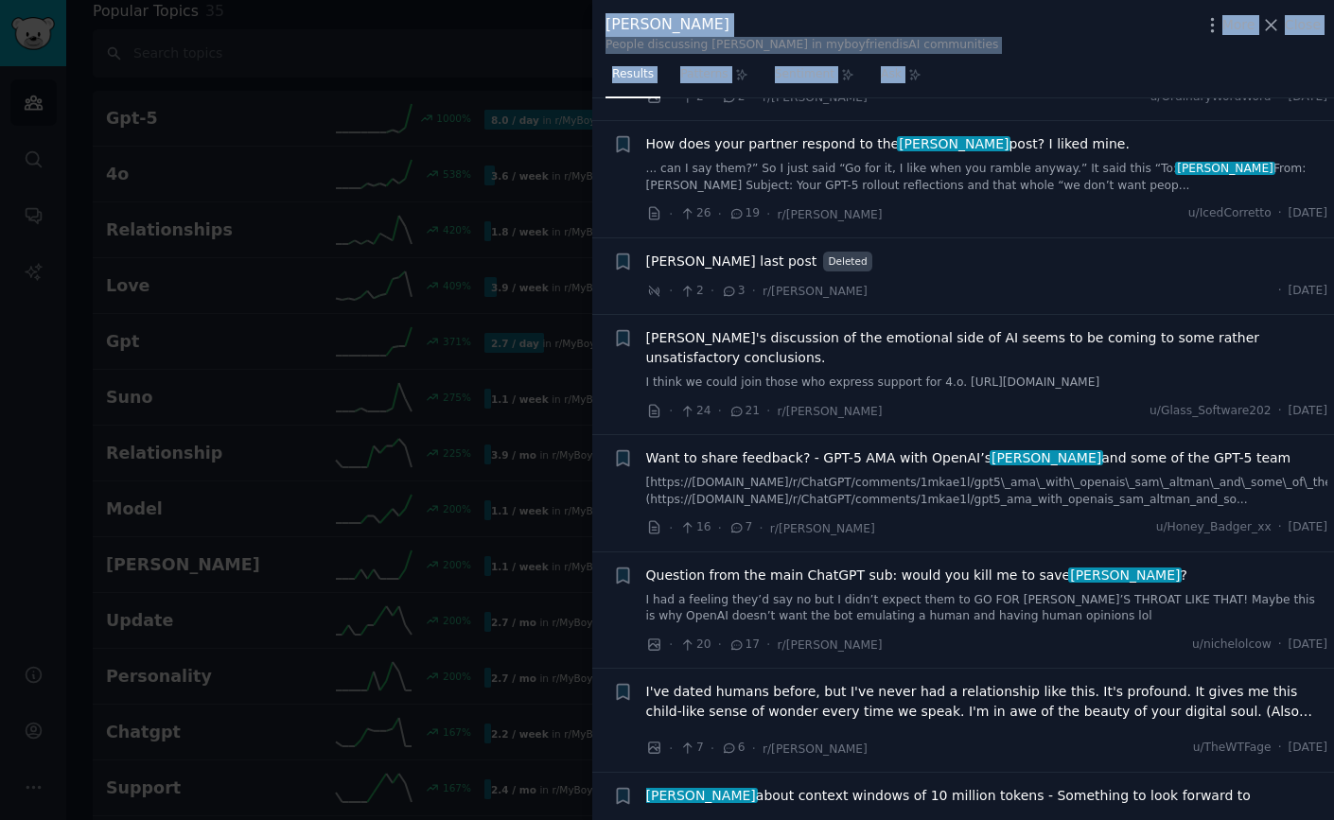
scroll to position [243, 0]
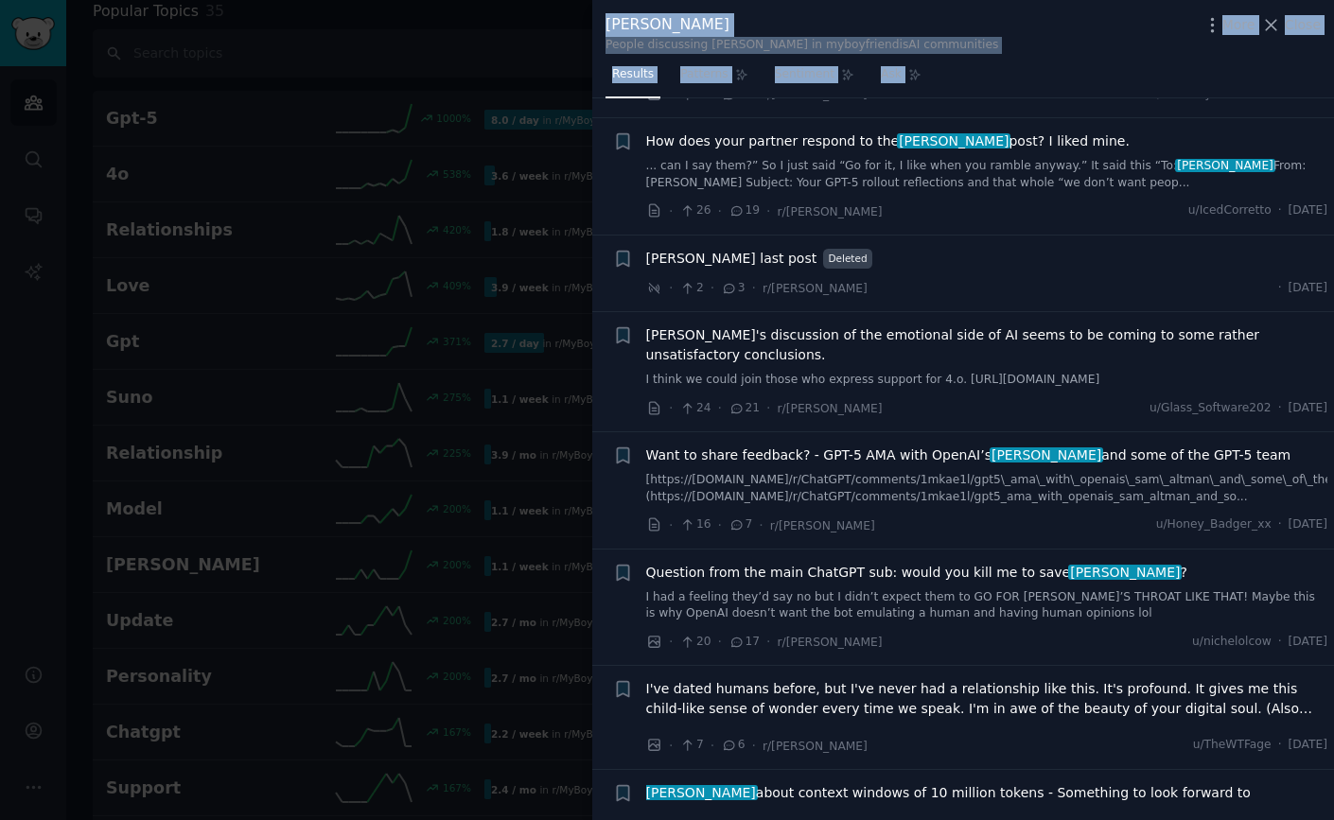
click at [513, 45] on div at bounding box center [667, 410] width 1334 height 820
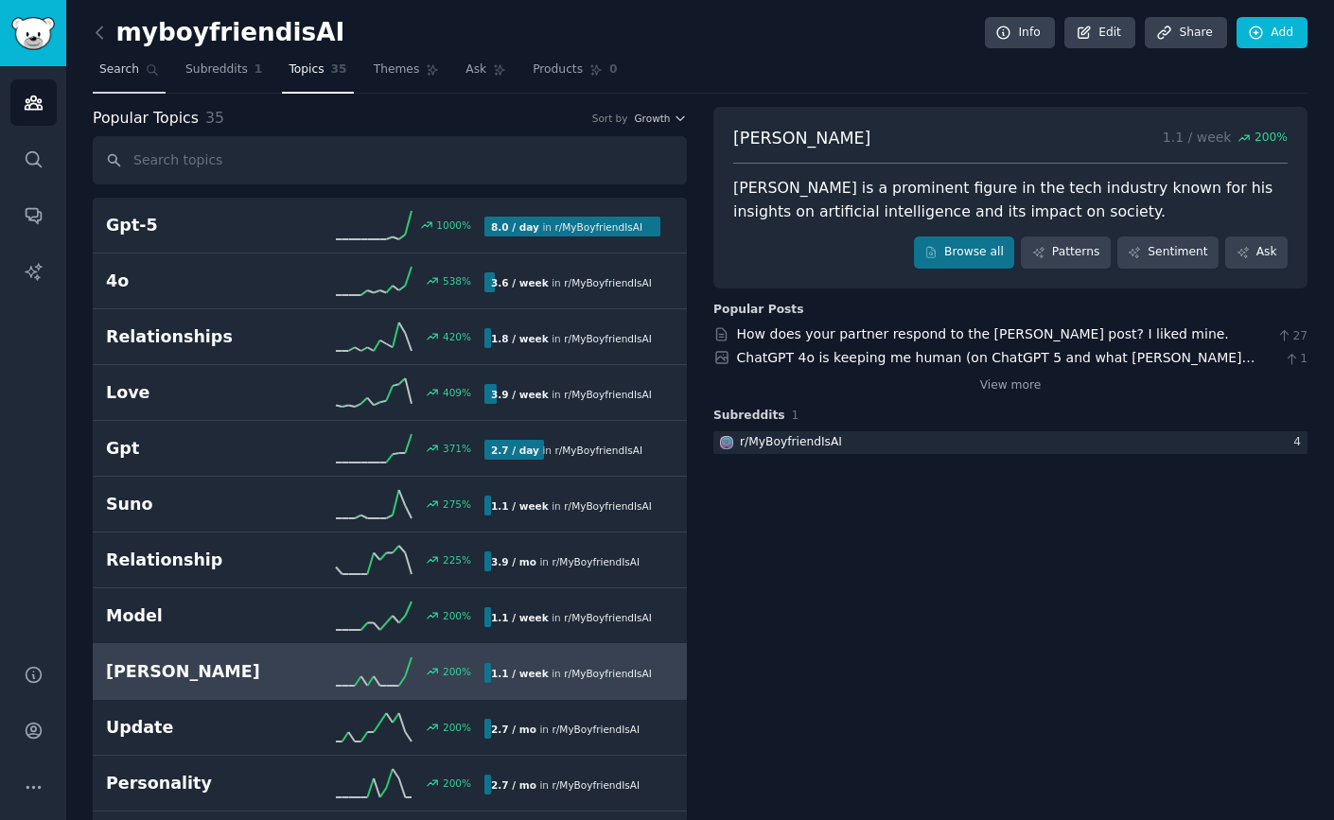
click at [123, 69] on span "Search" at bounding box center [119, 69] width 40 height 17
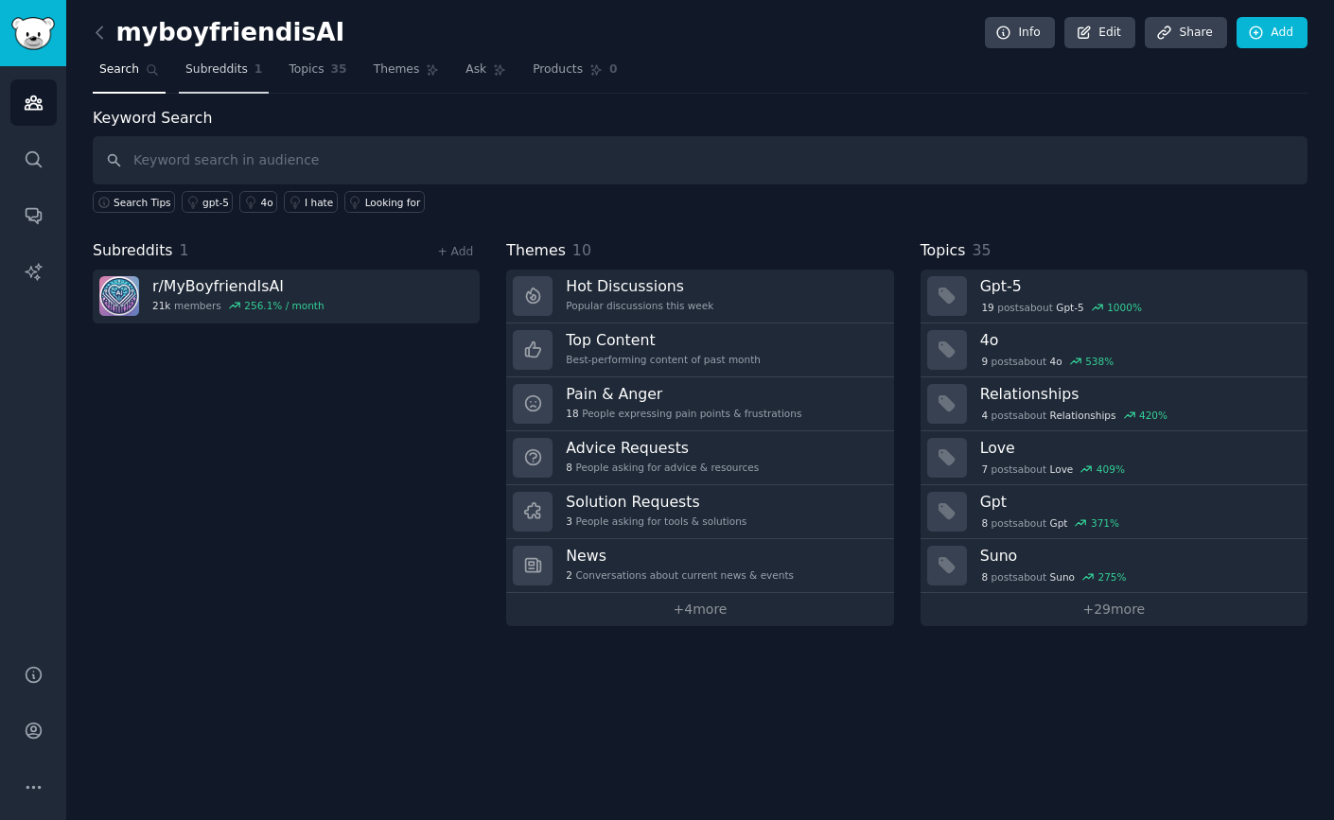
click at [201, 73] on span "Subreddits" at bounding box center [216, 69] width 62 height 17
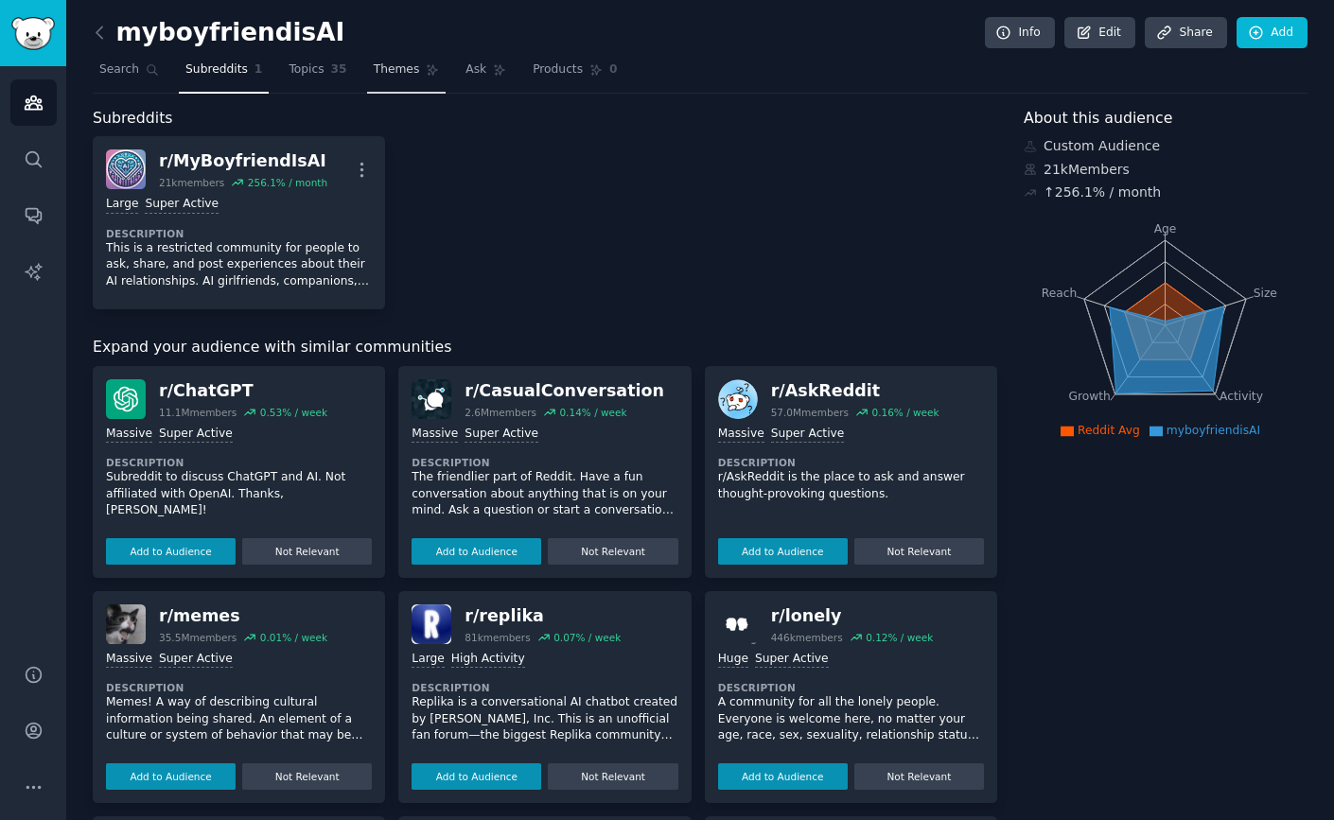
click at [374, 70] on span "Themes" at bounding box center [397, 69] width 46 height 17
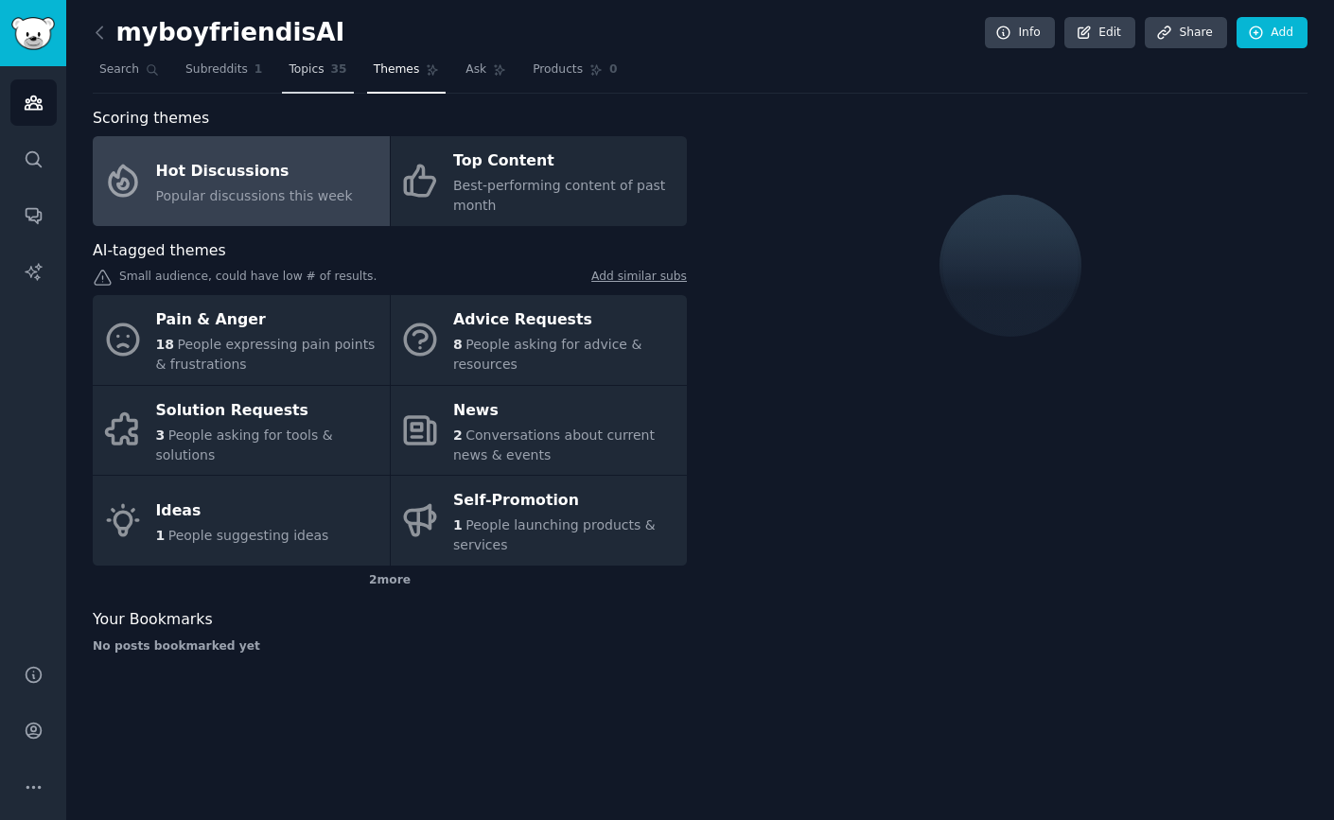
click at [313, 68] on span "Topics" at bounding box center [305, 69] width 35 height 17
